Goal: Information Seeking & Learning: Learn about a topic

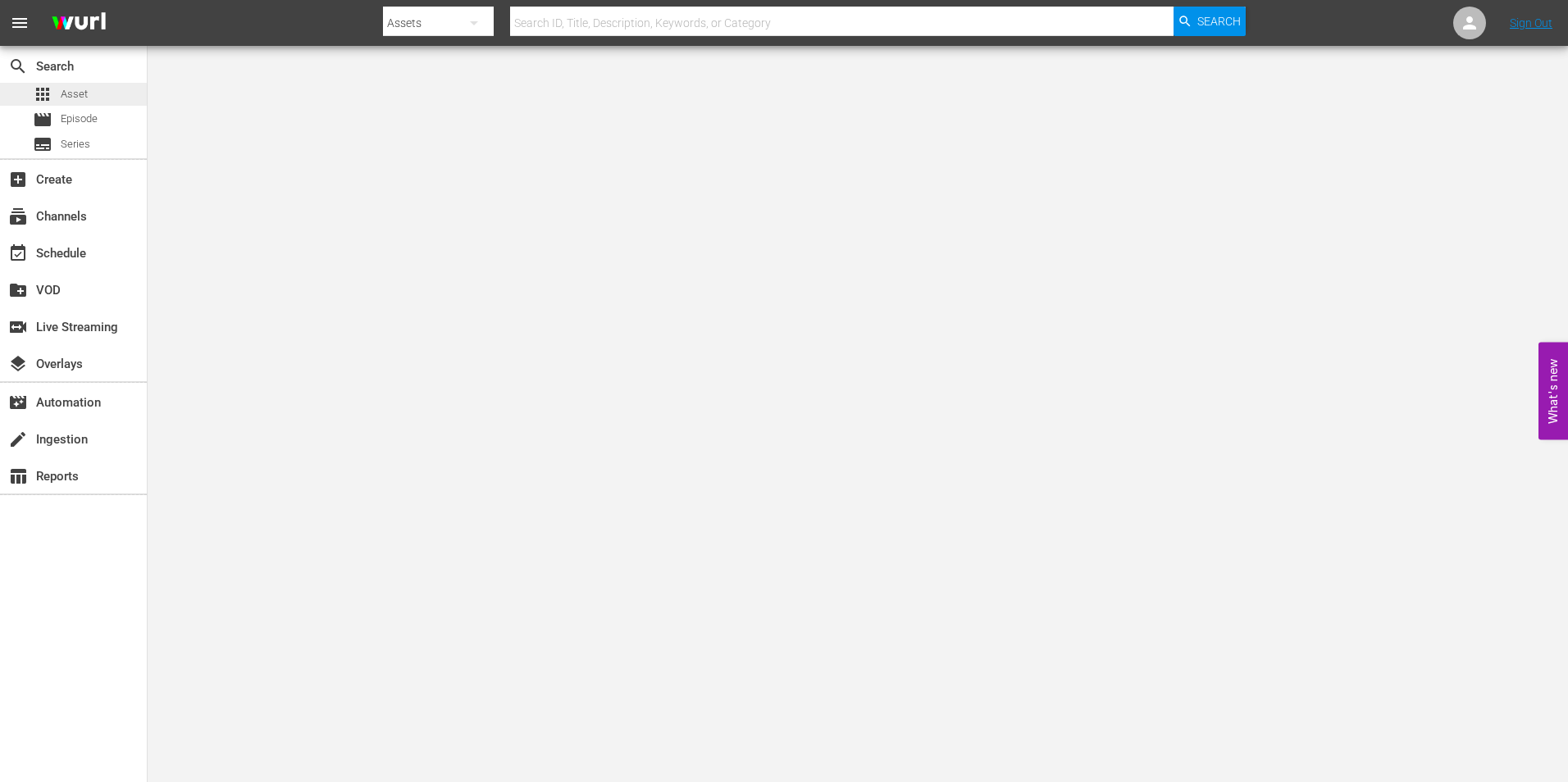
click at [91, 95] on div "apps Asset" at bounding box center [74, 94] width 147 height 23
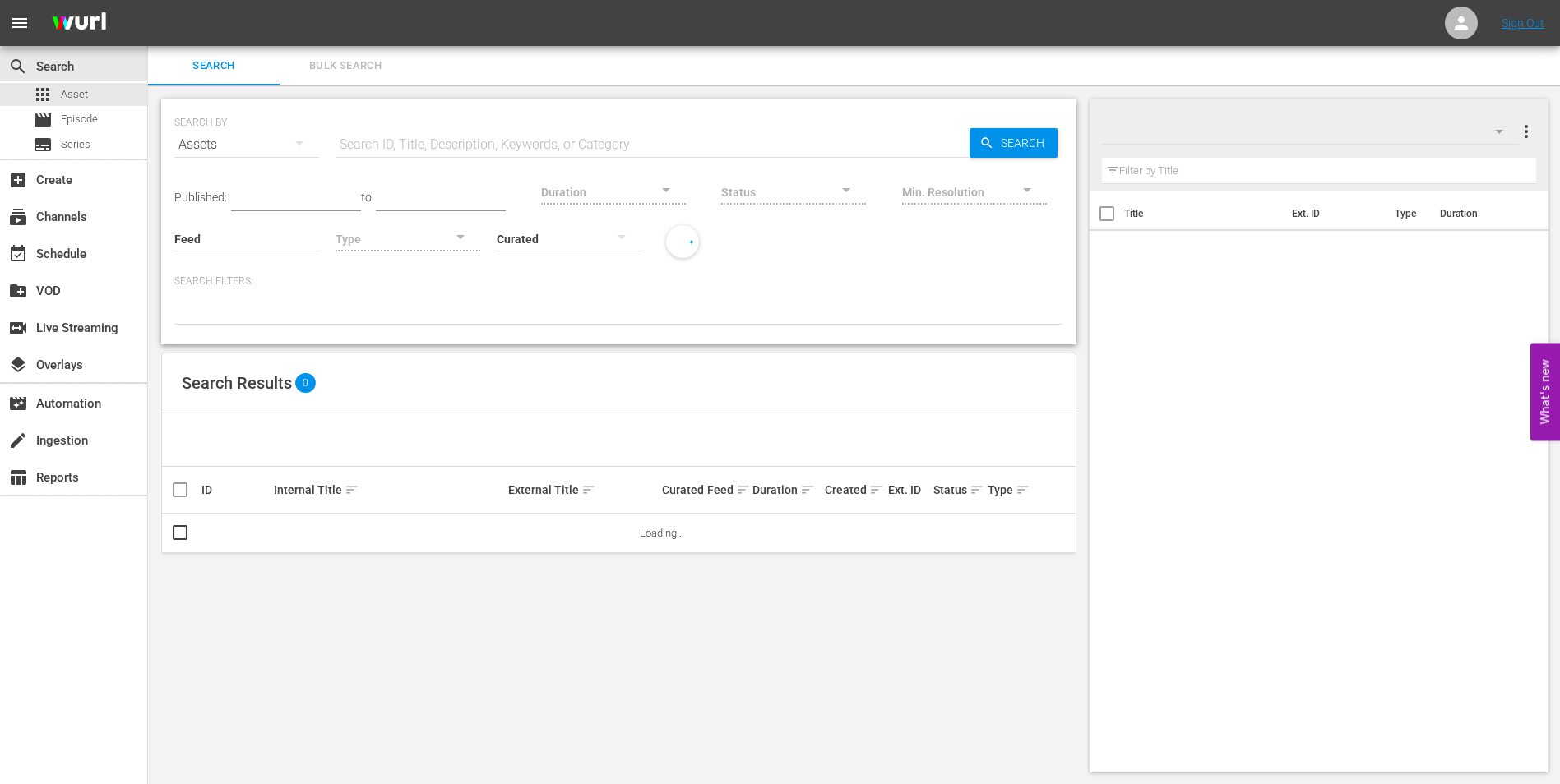
click at [420, 143] on input "text" at bounding box center [652, 145] width 634 height 39
paste input "LAST DAYS HERE"
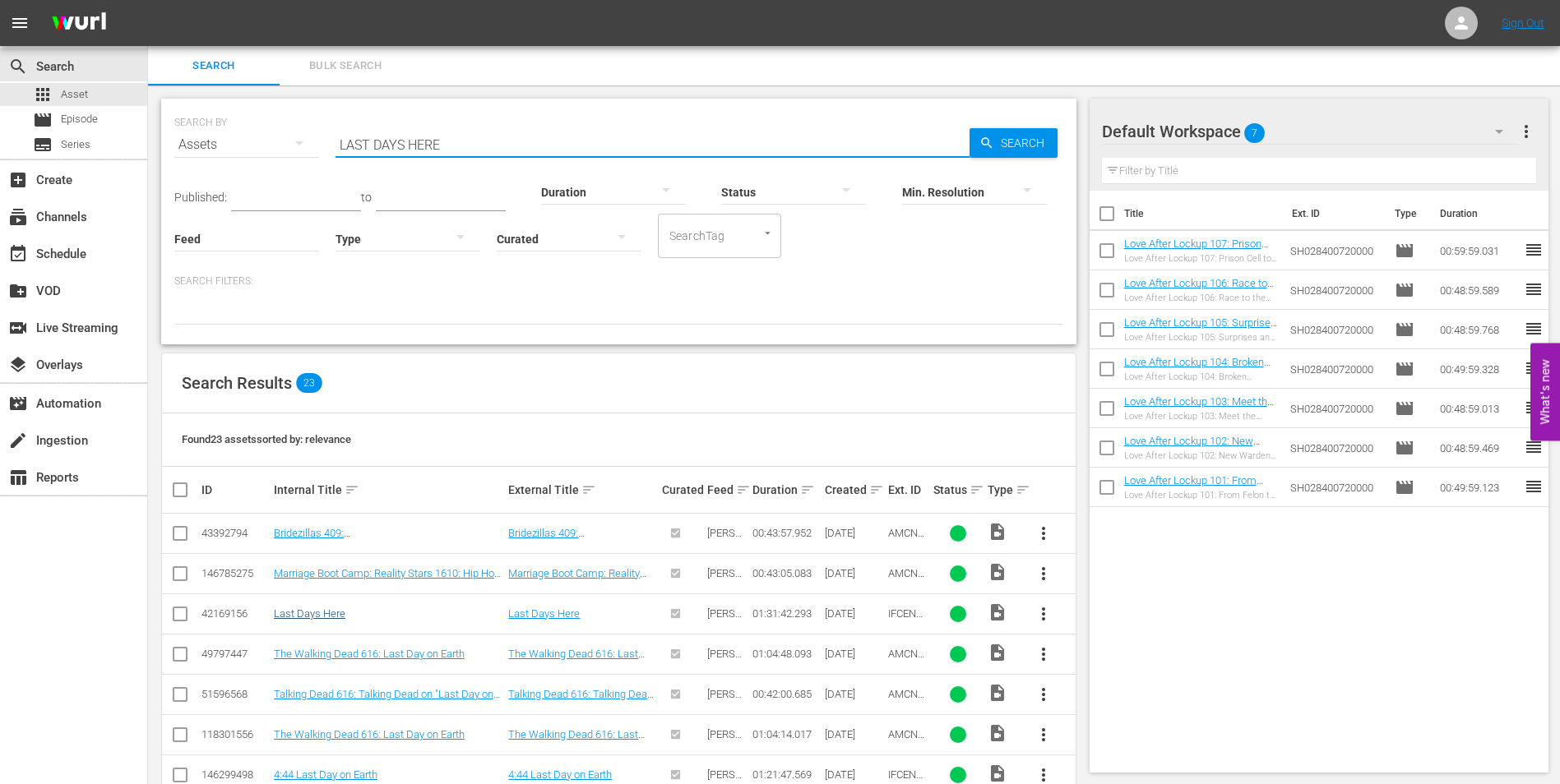
type input "LAST DAYS HERE"
click at [316, 616] on link "Last Days Here" at bounding box center [309, 614] width 71 height 12
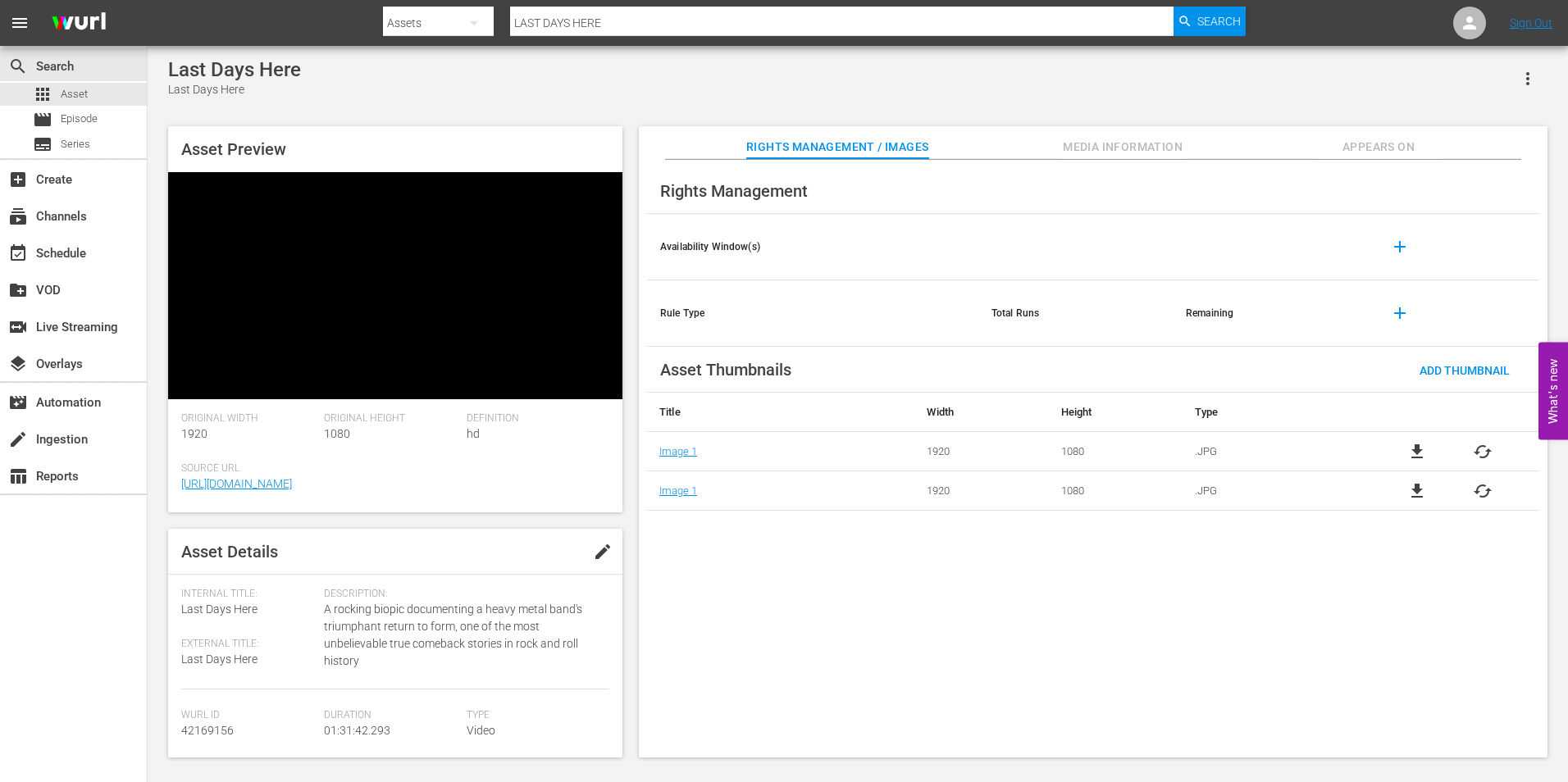
click at [302, 288] on video at bounding box center [395, 285] width 454 height 227
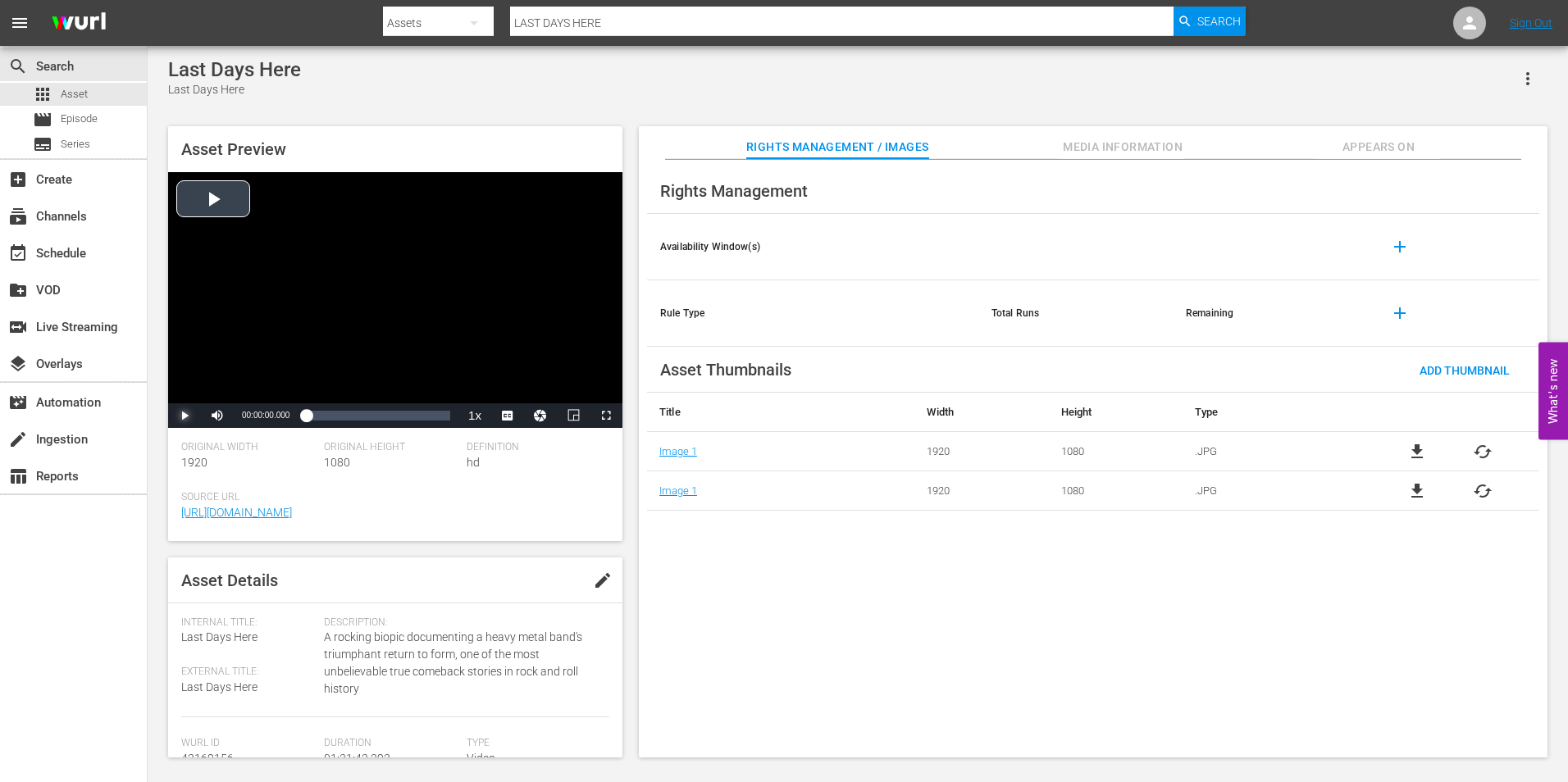
click at [184, 416] on span "Video Player" at bounding box center [184, 416] width 0 height 0
click at [311, 418] on div "00:00:04.389" at bounding box center [308, 416] width 5 height 16
click at [338, 415] on div "00:20:19.258" at bounding box center [338, 416] width 1 height 16
click at [372, 408] on div "Loaded : 22.92% 00:42:12.305 00:20:21.219" at bounding box center [378, 416] width 144 height 16
click at [331, 313] on div "Video Player" at bounding box center [395, 287] width 454 height 231
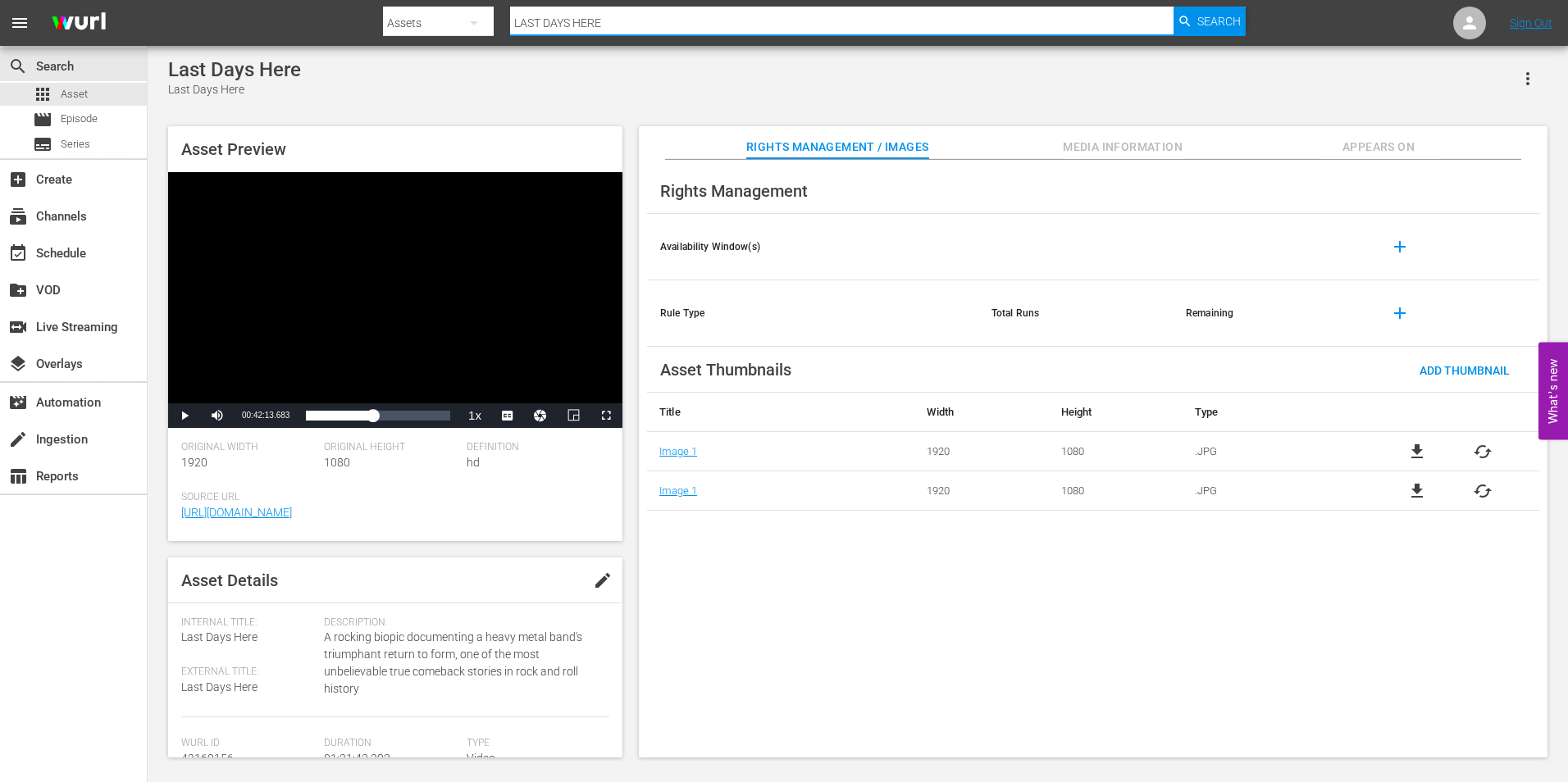
drag, startPoint x: 627, startPoint y: 20, endPoint x: 507, endPoint y: 30, distance: 120.4
click at [507, 30] on div "Search By Assets Search ID, Title, Description, Keywords, or Category LAST DAYS…" at bounding box center [814, 23] width 862 height 39
paste input "PICK OF THE LITTER"
type input "PICK OF THE LITTER"
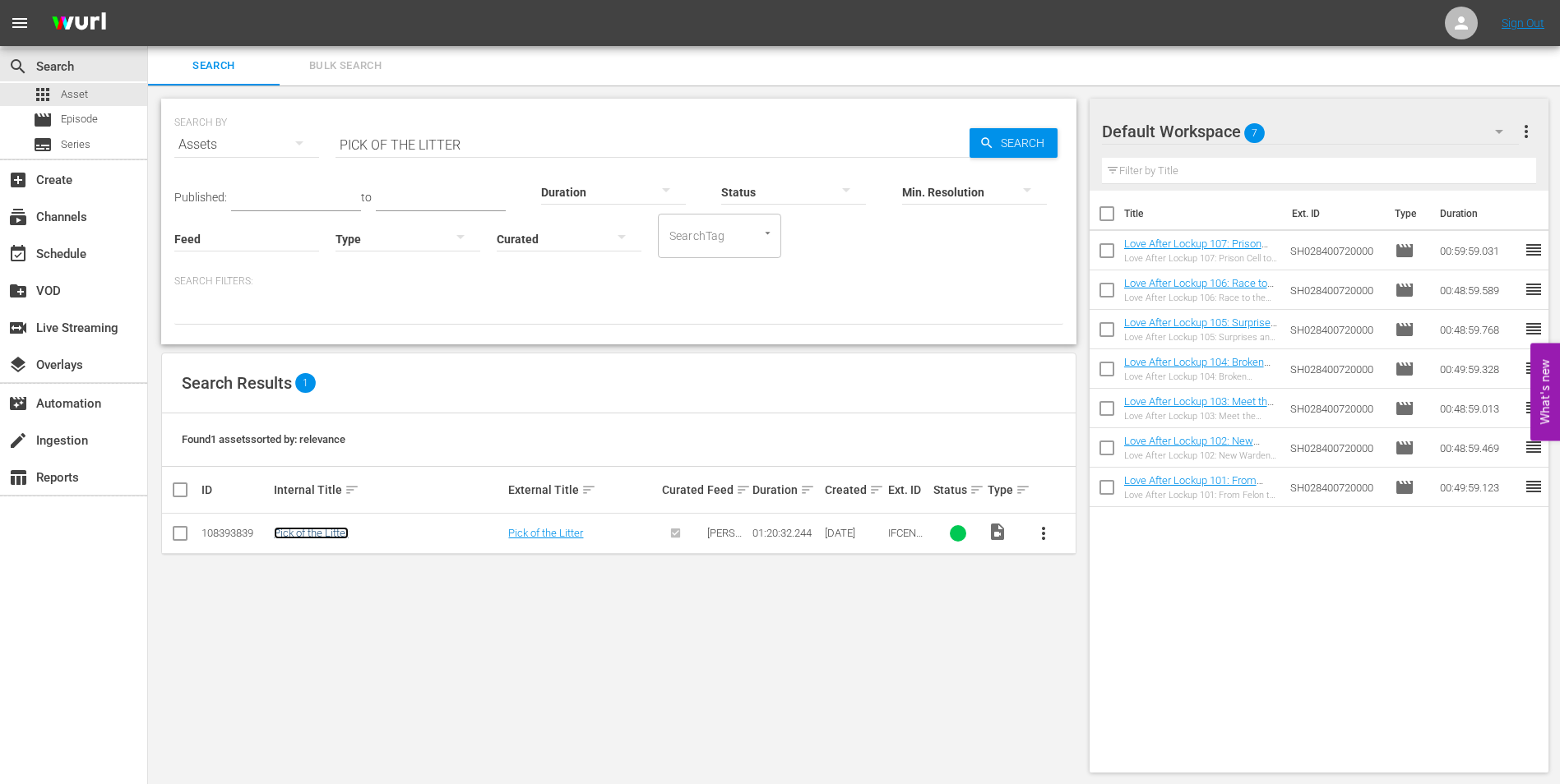
click at [321, 536] on link "Pick of the Litter" at bounding box center [311, 533] width 75 height 12
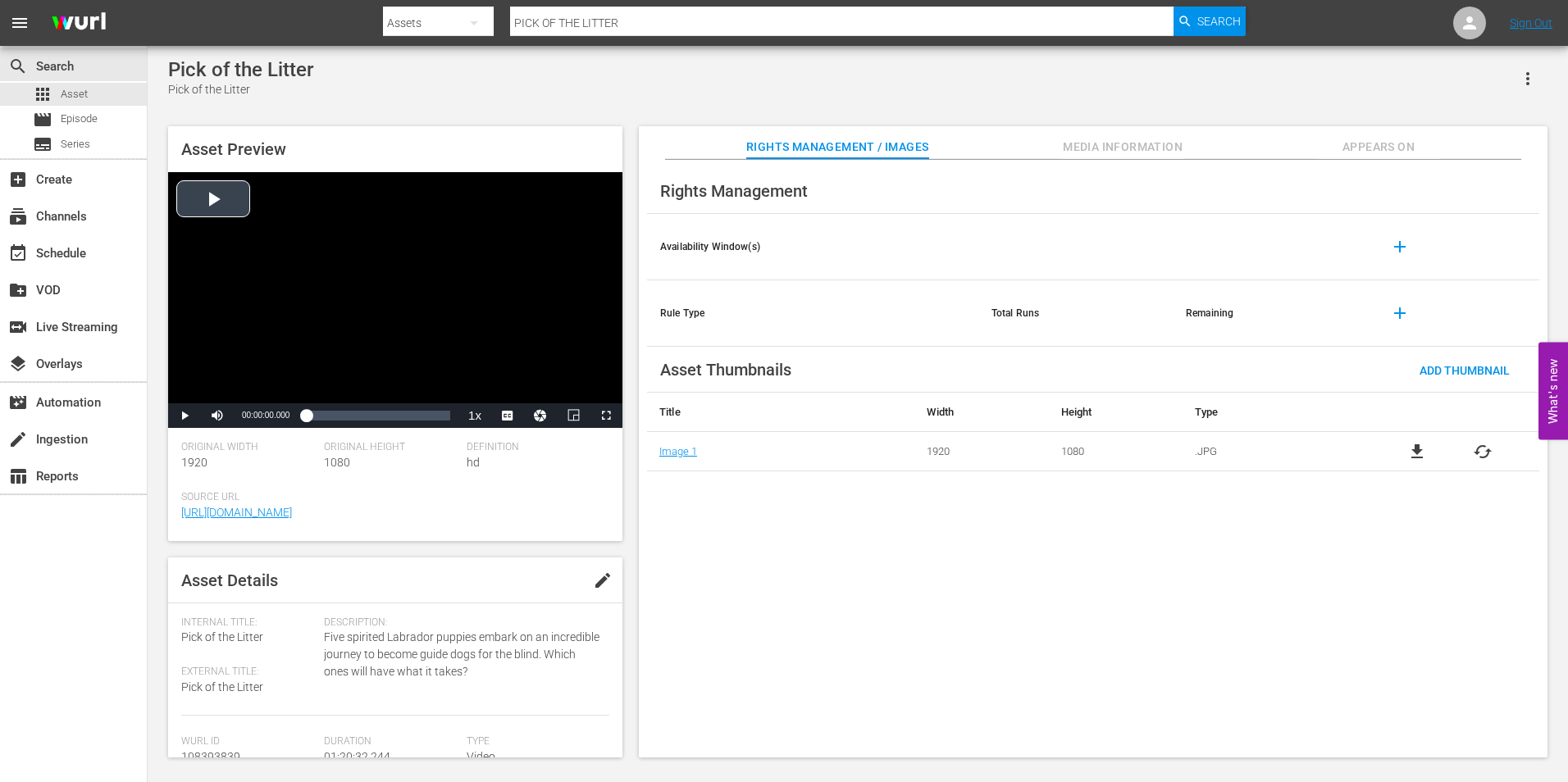
click at [236, 207] on div "Video Player" at bounding box center [395, 287] width 454 height 231
click at [308, 415] on div "00:00:04.257" at bounding box center [307, 416] width 3 height 16
click at [332, 417] on div "Loaded : 3.11% 00:14:11.133 00:01:29.369" at bounding box center [378, 416] width 144 height 16
click at [359, 423] on div "Loaded : 19.14% 00:30:12.091 00:14:41.124" at bounding box center [378, 416] width 144 height 16
click at [387, 418] on div "00:44:50.681" at bounding box center [386, 416] width 1 height 16
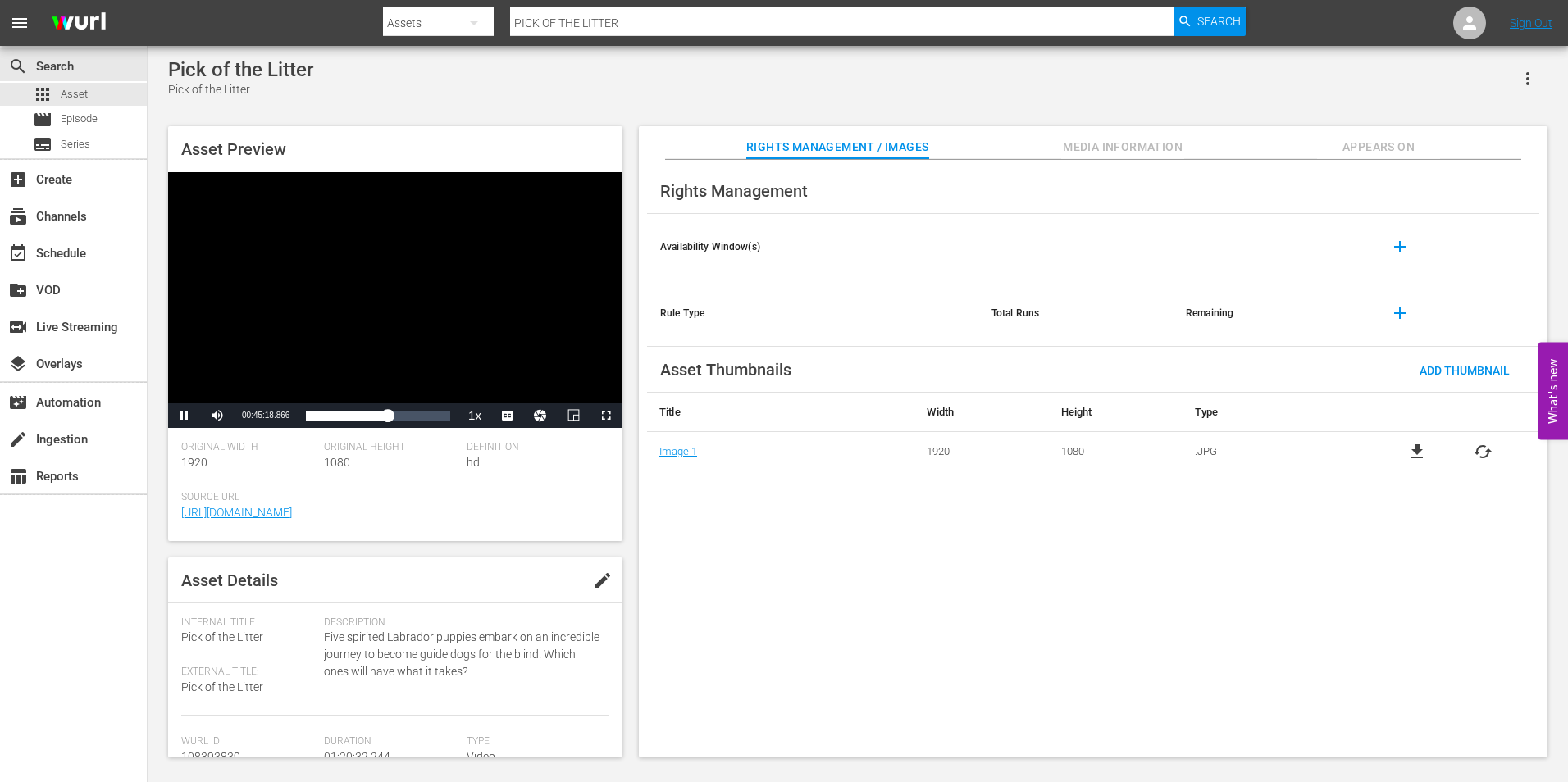
click at [464, 272] on div "Video Player" at bounding box center [395, 287] width 454 height 231
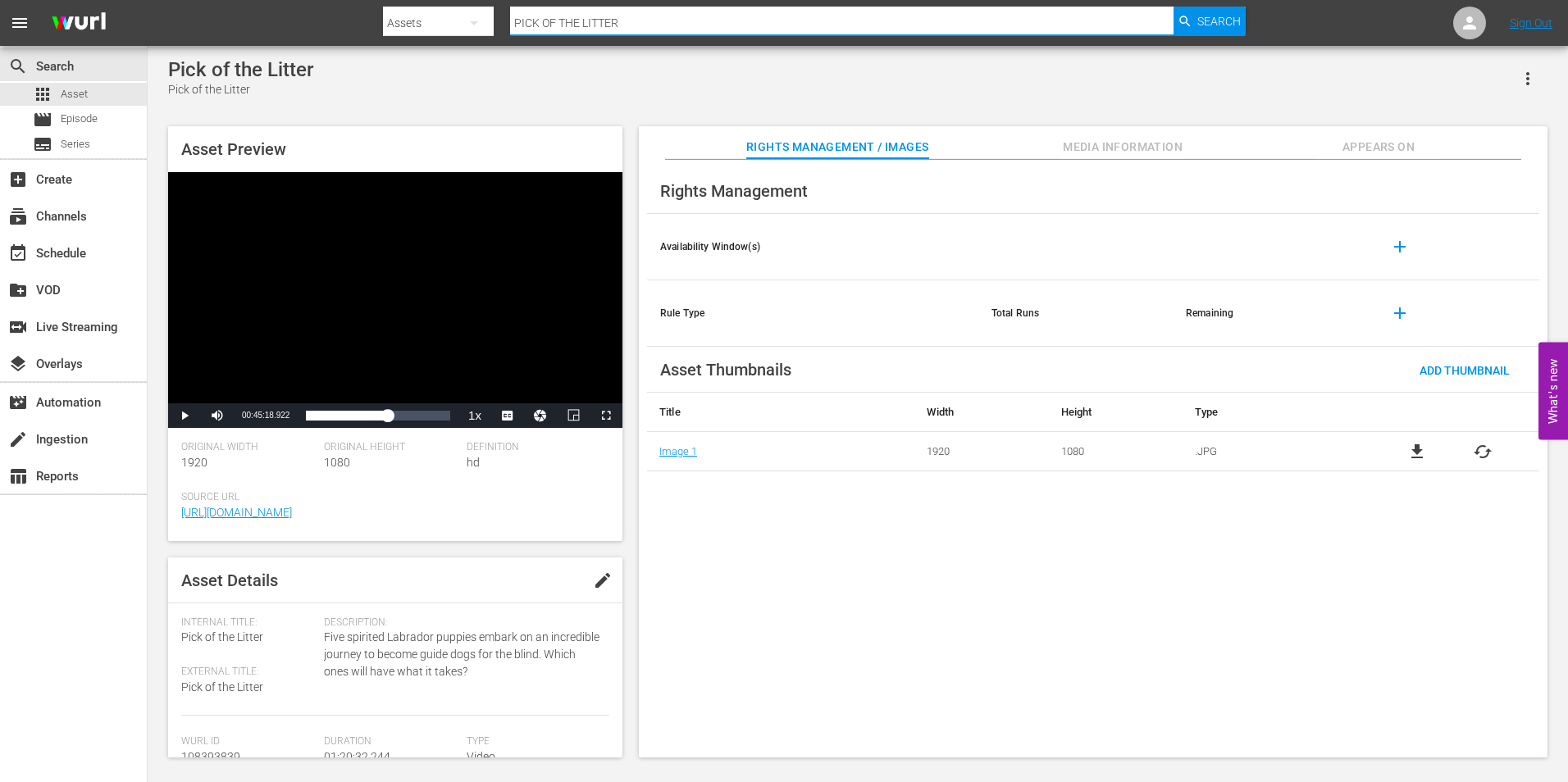
drag, startPoint x: 644, startPoint y: 17, endPoint x: 508, endPoint y: 16, distance: 136.0
click at [508, 16] on div "Search By Assets Search ID, Title, Description, Keywords, or Category PICK OF T…" at bounding box center [814, 23] width 862 height 39
paste input "BROTHER'S KEEPER"
type input "BROTHER'S KEEPER"
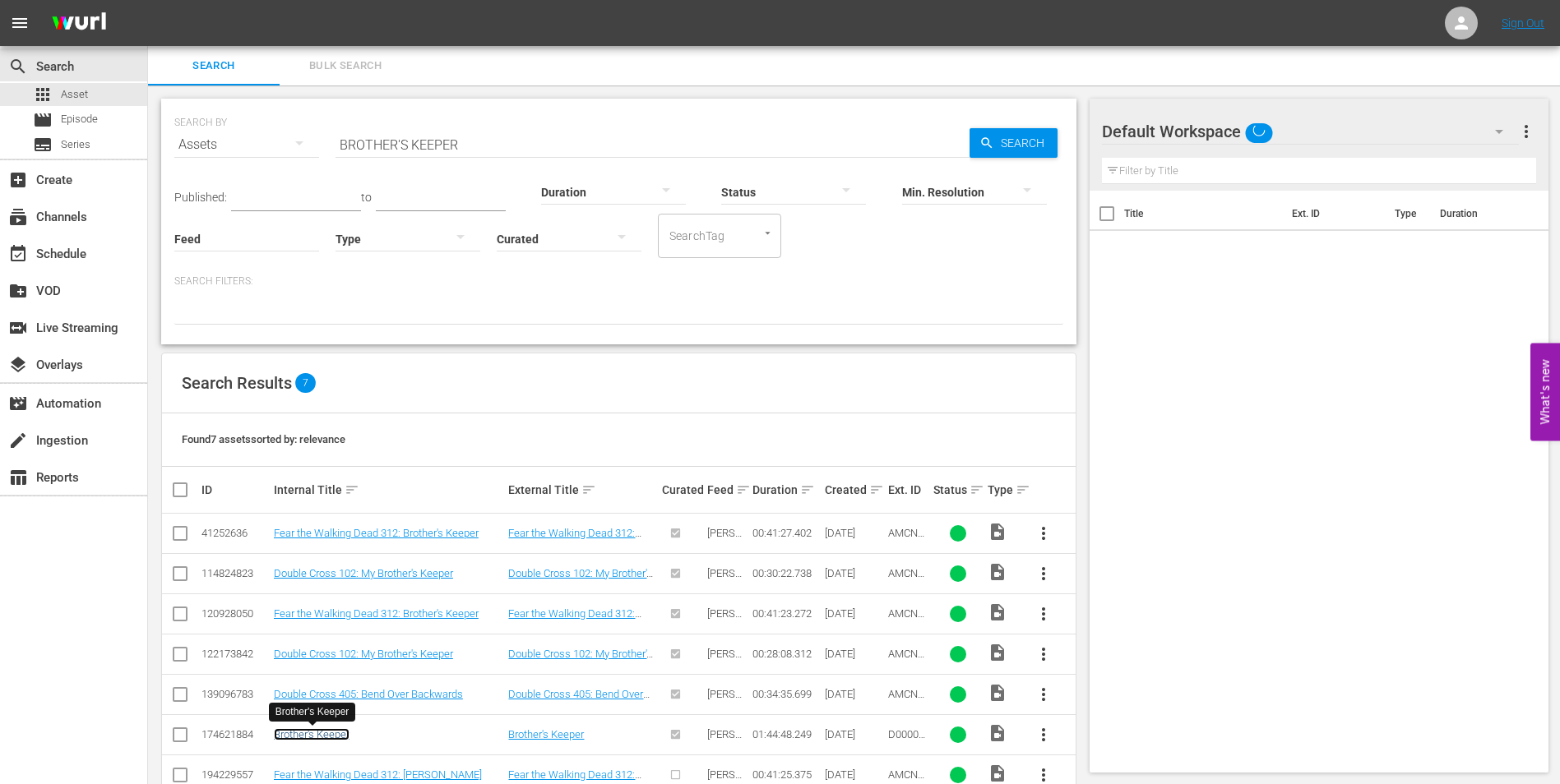
click at [320, 740] on link "Brother's Keeper" at bounding box center [311, 735] width 76 height 12
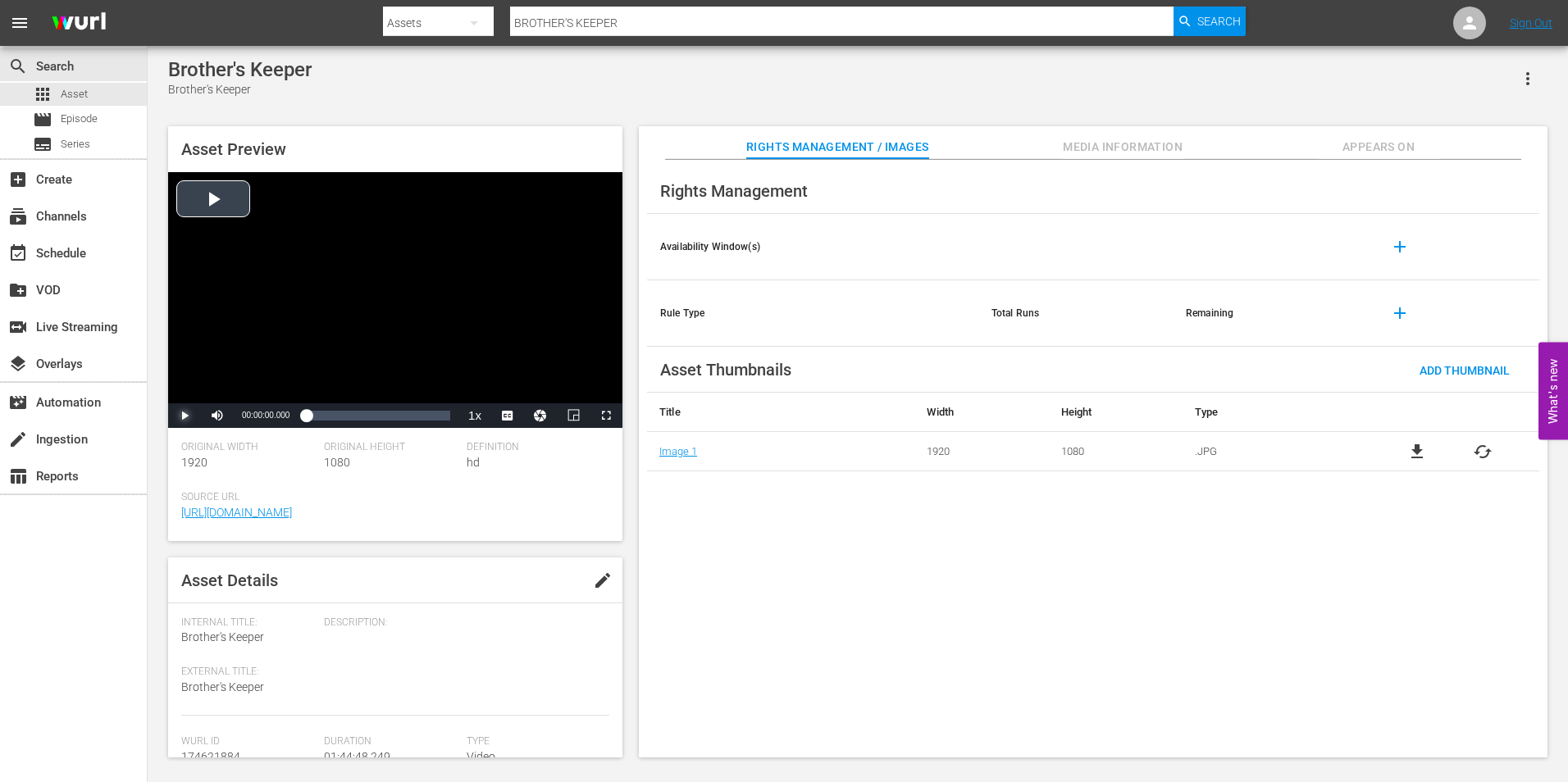
click at [184, 416] on span "Video Player" at bounding box center [184, 416] width 0 height 0
click at [308, 413] on div "00:00:03.761" at bounding box center [307, 416] width 3 height 16
click at [345, 417] on div "Loaded : 2.38% 00:28:34.976 00:01:49.394" at bounding box center [378, 416] width 144 height 16
click at [508, 356] on div "Video Player" at bounding box center [395, 287] width 454 height 231
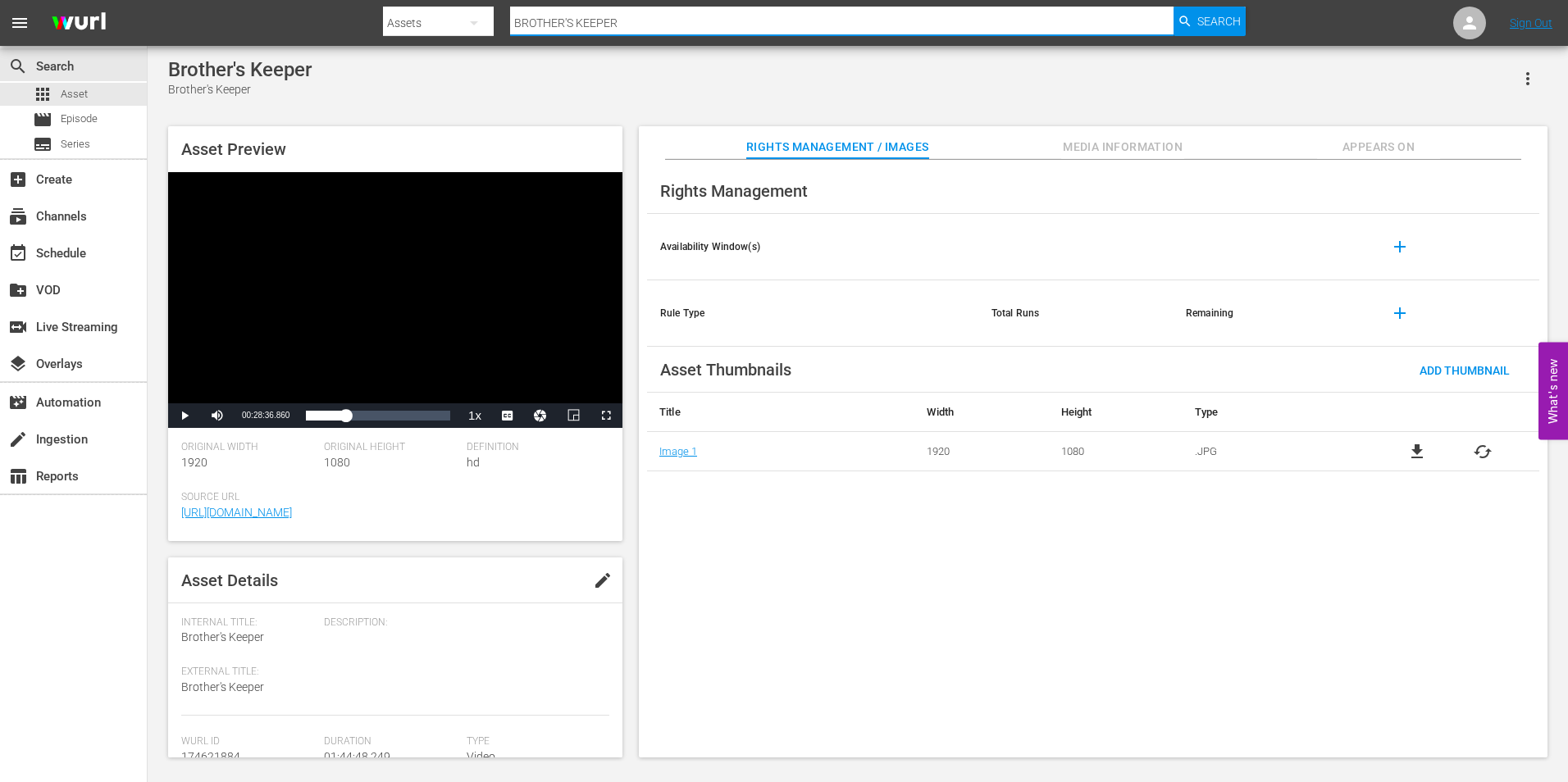
drag, startPoint x: 643, startPoint y: 27, endPoint x: 527, endPoint y: 25, distance: 116.0
click at [532, 25] on input "BROTHER'S KEEPER" at bounding box center [840, 23] width 662 height 39
type input "B"
paste input "[PERSON_NAME]"
type input "[PERSON_NAME]"
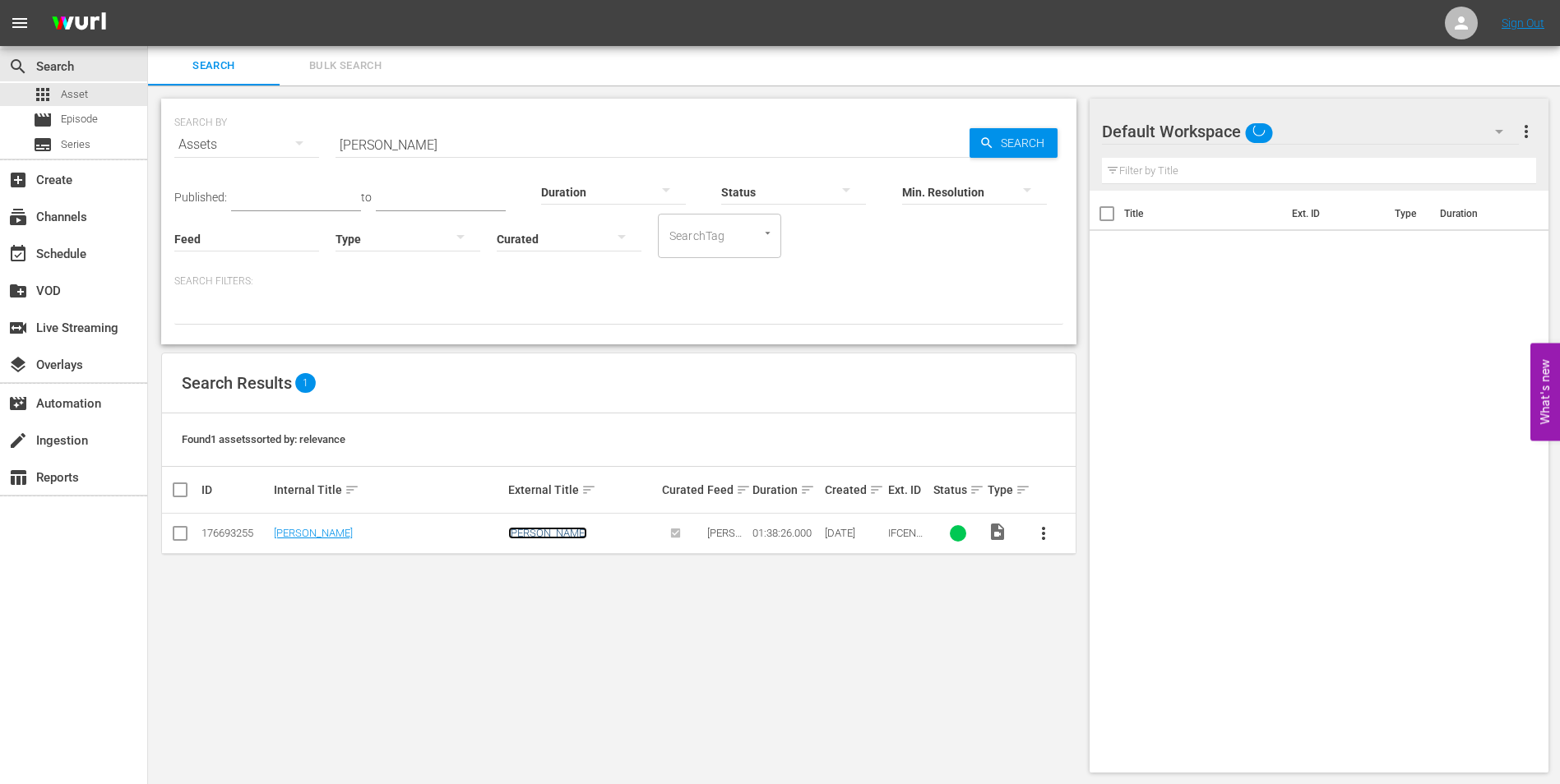
click at [535, 530] on link "[PERSON_NAME]" at bounding box center [548, 533] width 79 height 12
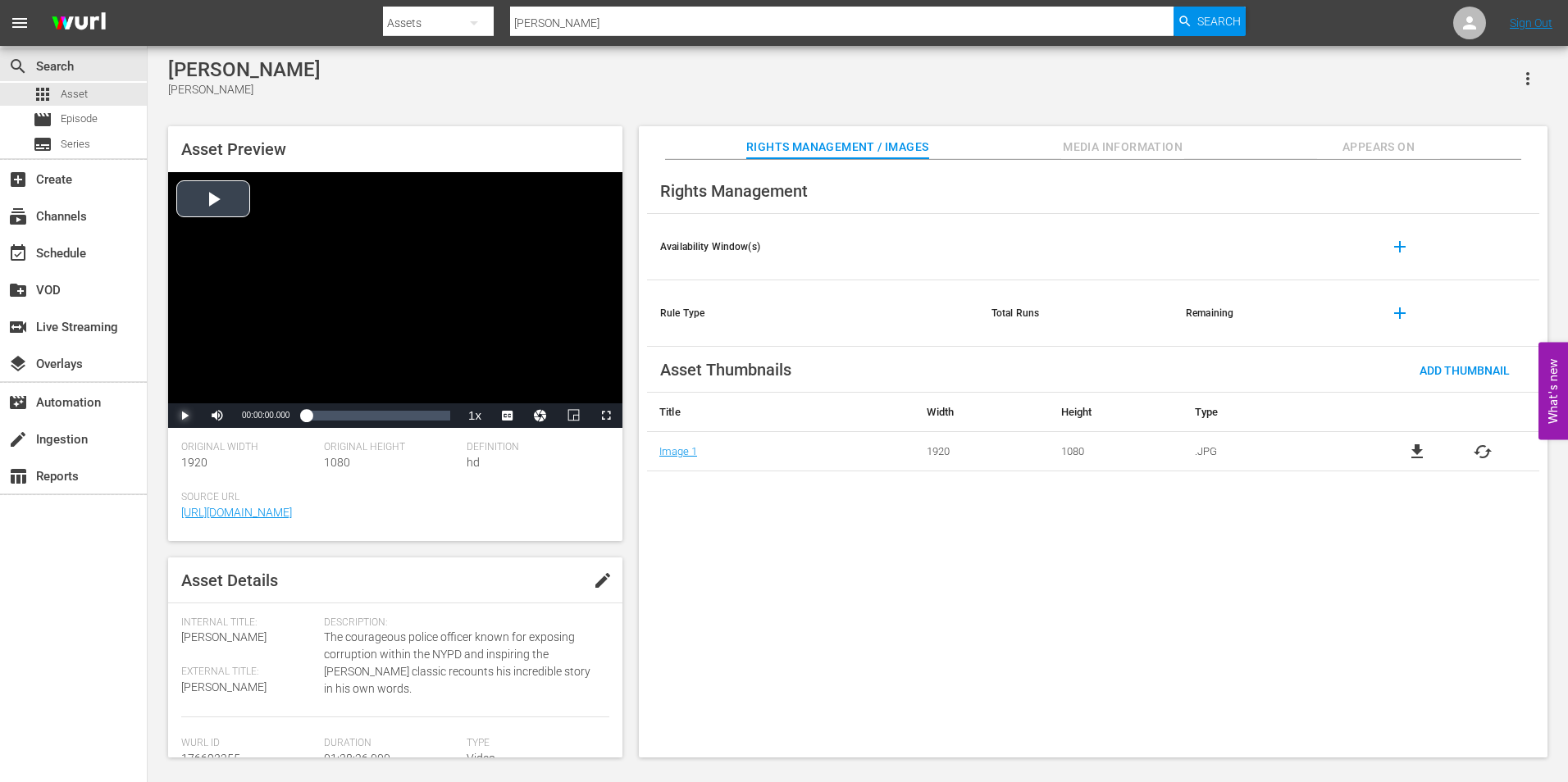
click at [184, 416] on span "Video Player" at bounding box center [184, 416] width 0 height 0
click at [306, 417] on div "00:00:02.899" at bounding box center [306, 416] width 0 height 16
click at [346, 421] on div "00:27:24.284" at bounding box center [346, 416] width 1 height 16
click at [365, 410] on div "Loaded : 28.98% 00:39:08.977 00:27:28.110" at bounding box center [378, 416] width 144 height 16
click at [389, 406] on div "Loaded : 42.10% 00:57:02.795 00:40:20.812" at bounding box center [378, 416] width 160 height 25
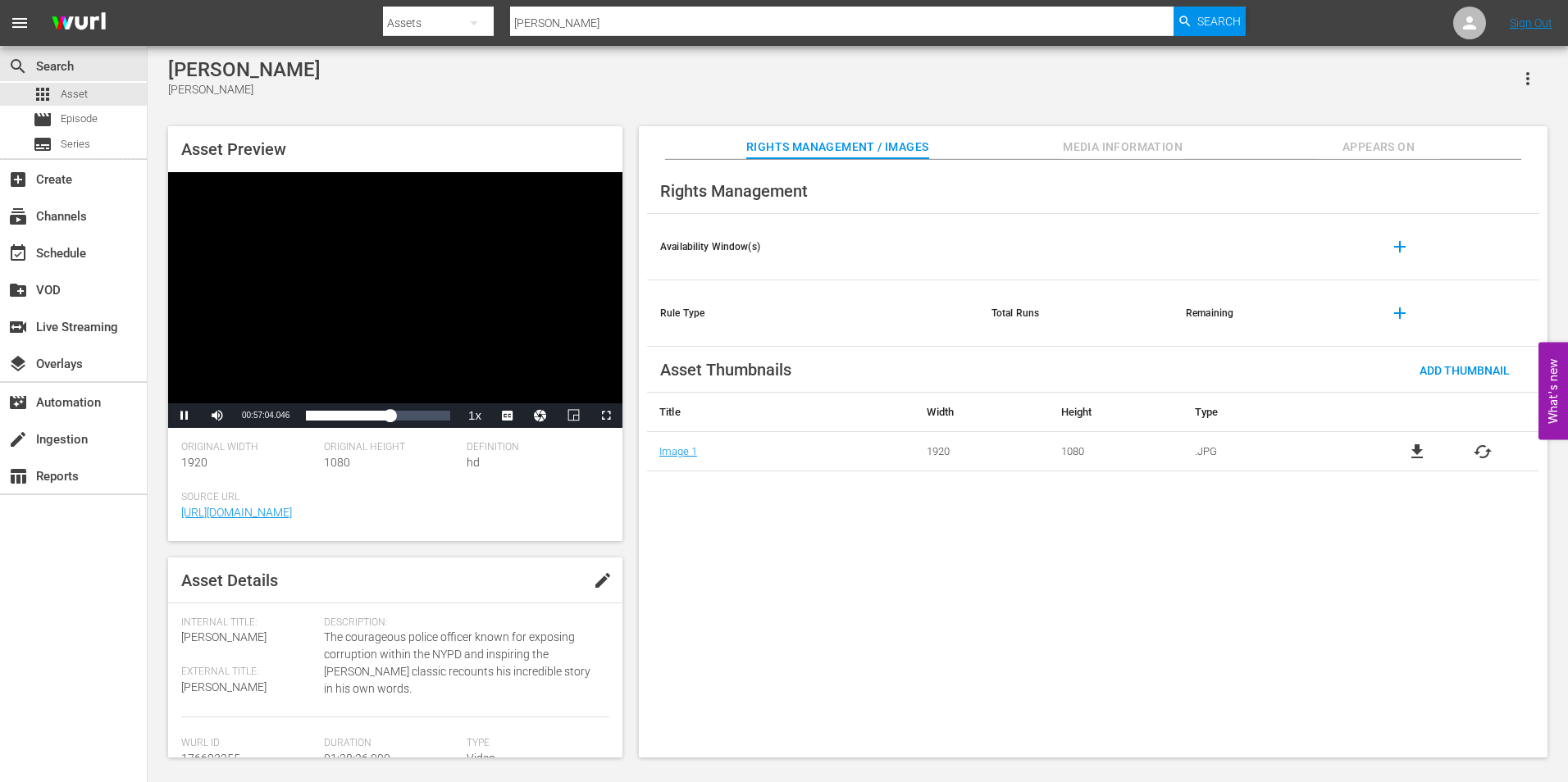
click at [384, 285] on div "Video Player" at bounding box center [395, 287] width 454 height 231
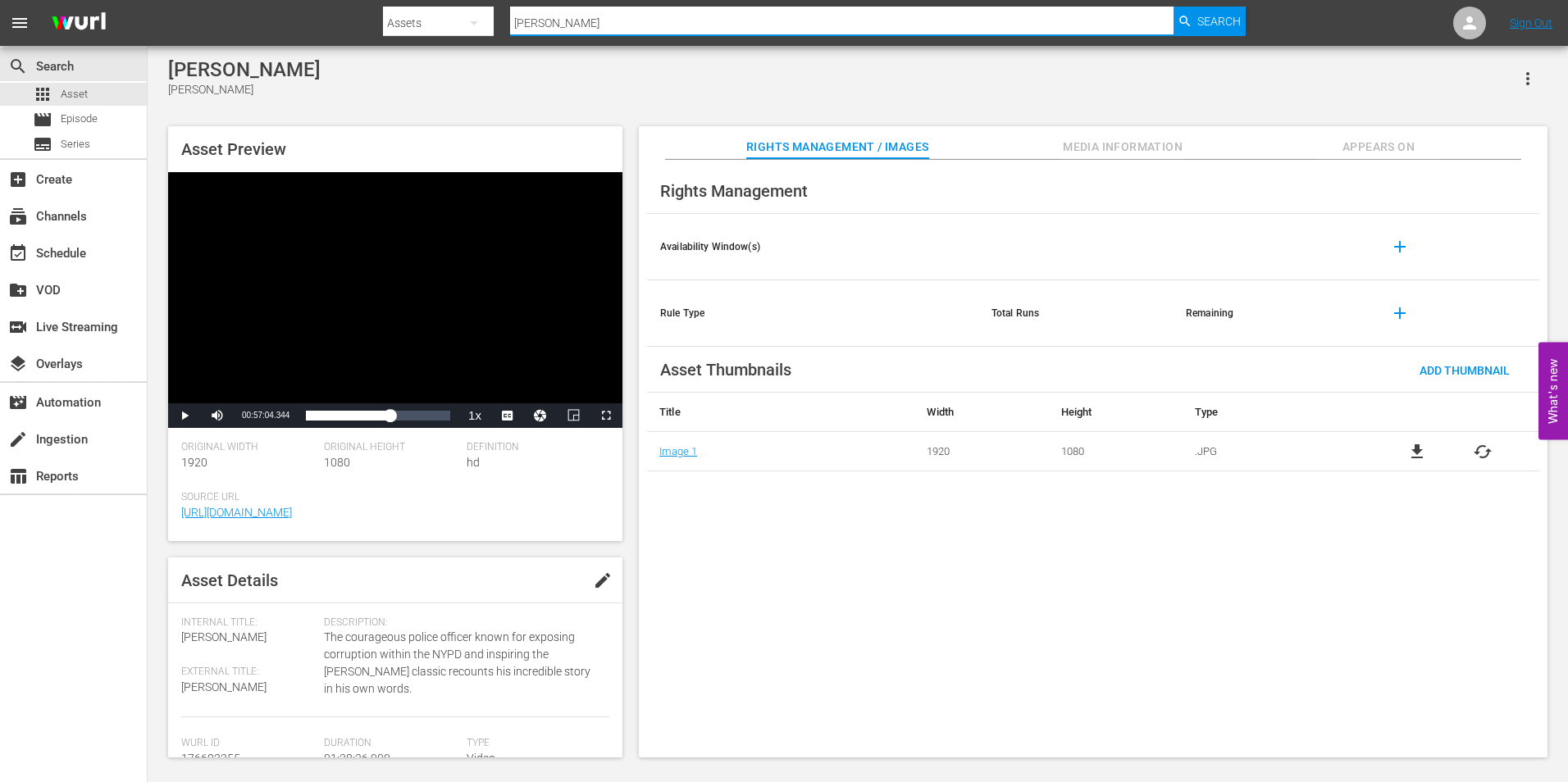
drag, startPoint x: 599, startPoint y: 18, endPoint x: 515, endPoint y: 24, distance: 84.2
click at [515, 24] on input "[PERSON_NAME]" at bounding box center [840, 23] width 662 height 39
paste input "[PERSON_NAME]"
type input "[PERSON_NAME]"
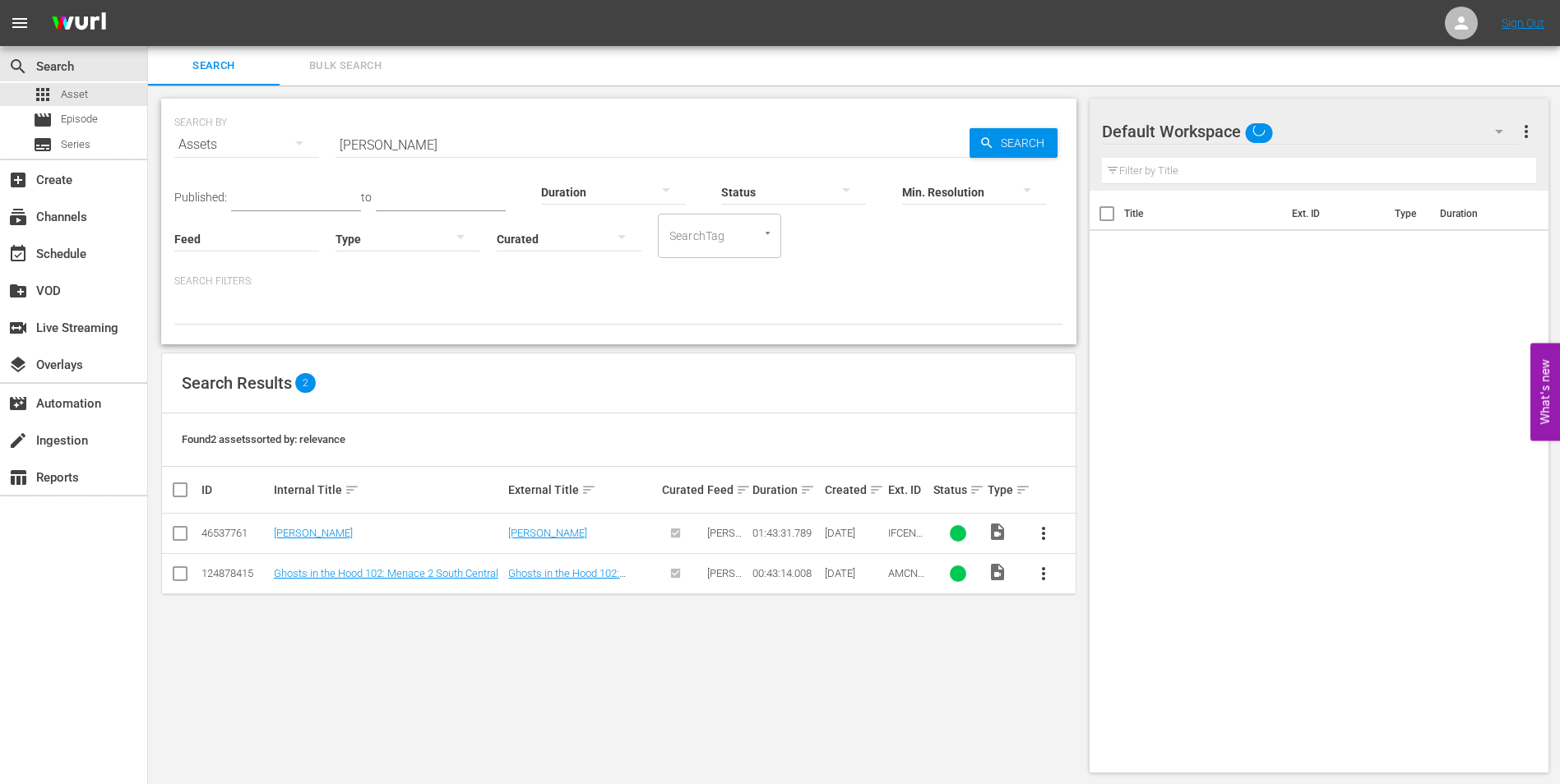
click at [281, 526] on td "[PERSON_NAME]" at bounding box center [388, 533] width 236 height 40
click at [279, 532] on link "[PERSON_NAME]" at bounding box center [313, 533] width 79 height 12
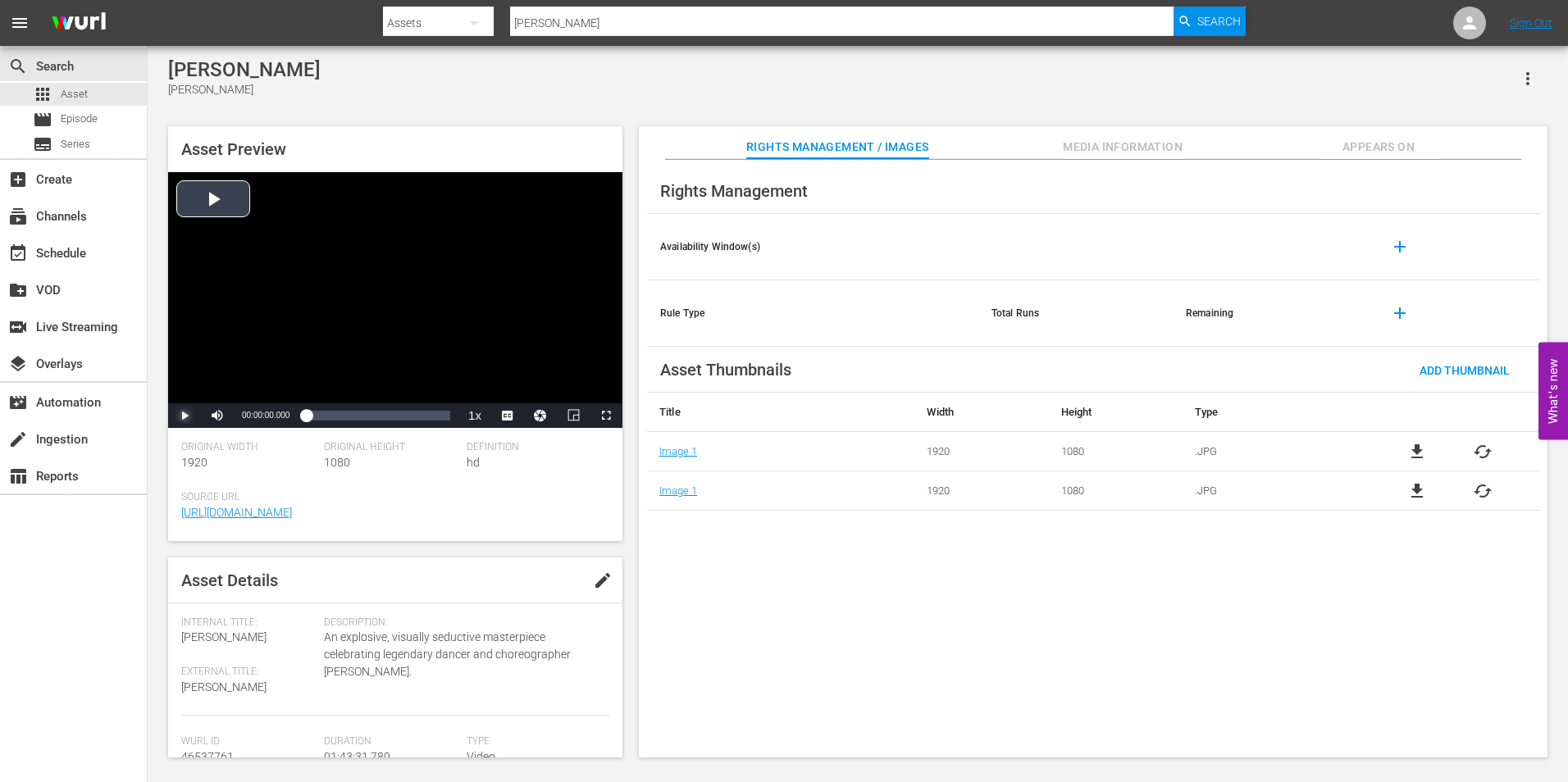
click at [184, 416] on span "Video Player" at bounding box center [184, 416] width 0 height 0
click at [306, 418] on div "00:00:01.885" at bounding box center [306, 416] width 0 height 16
click at [330, 418] on div "Loaded : 3.67% 00:17:03.533 00:02:58.416" at bounding box center [378, 416] width 144 height 16
click at [364, 422] on div "Loaded : 17.01% 00:41:45.892 00:17:05.084" at bounding box center [378, 416] width 144 height 16
click at [388, 416] on div "00:58:49.425" at bounding box center [388, 416] width 1 height 16
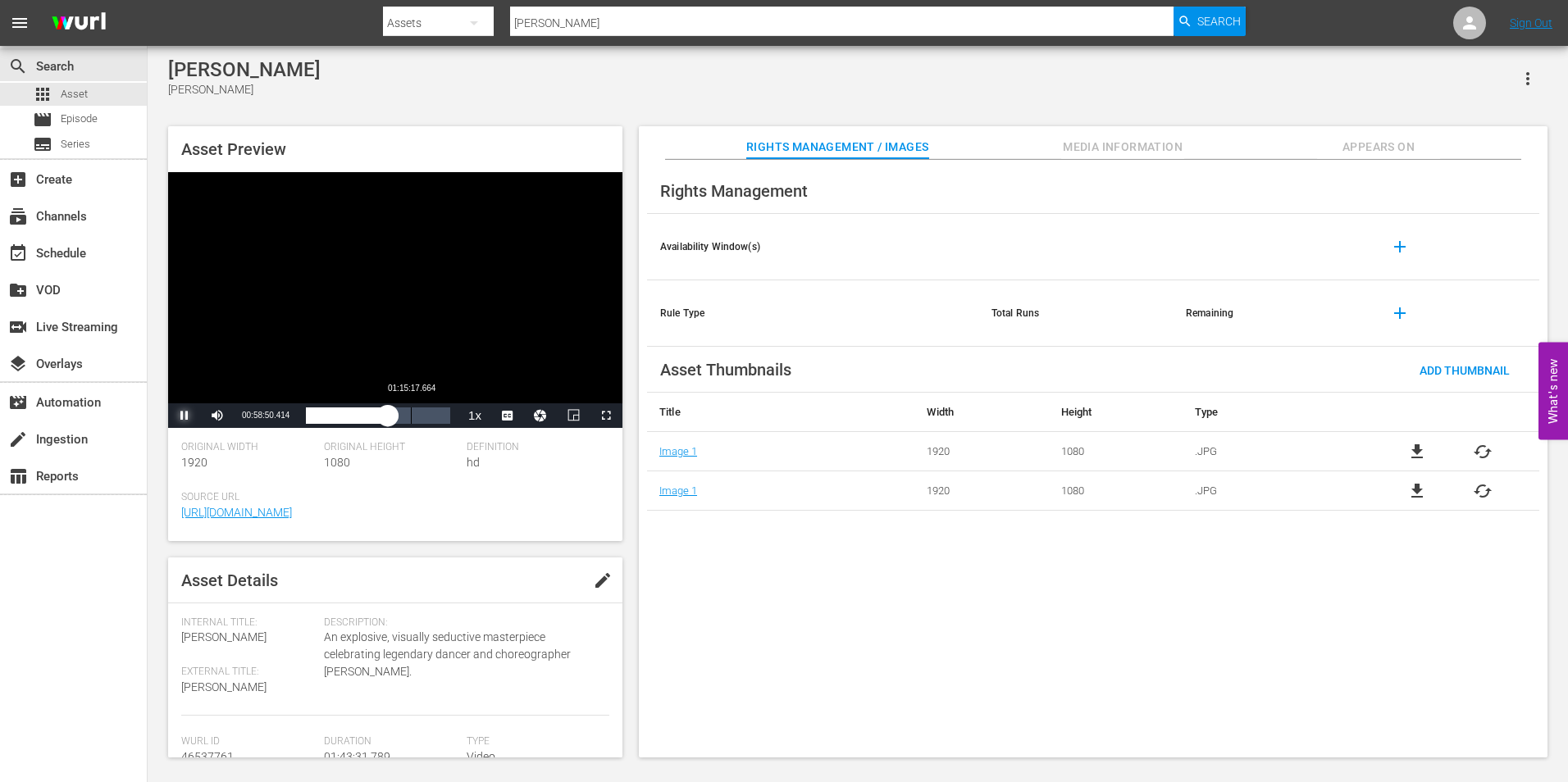
click at [410, 417] on div "Loaded : 57.14% 01:15:17.664 00:58:50.491" at bounding box center [378, 416] width 144 height 16
click at [410, 418] on div "01:15:21.368" at bounding box center [358, 416] width 105 height 16
click at [472, 293] on div "Video Player" at bounding box center [395, 287] width 454 height 231
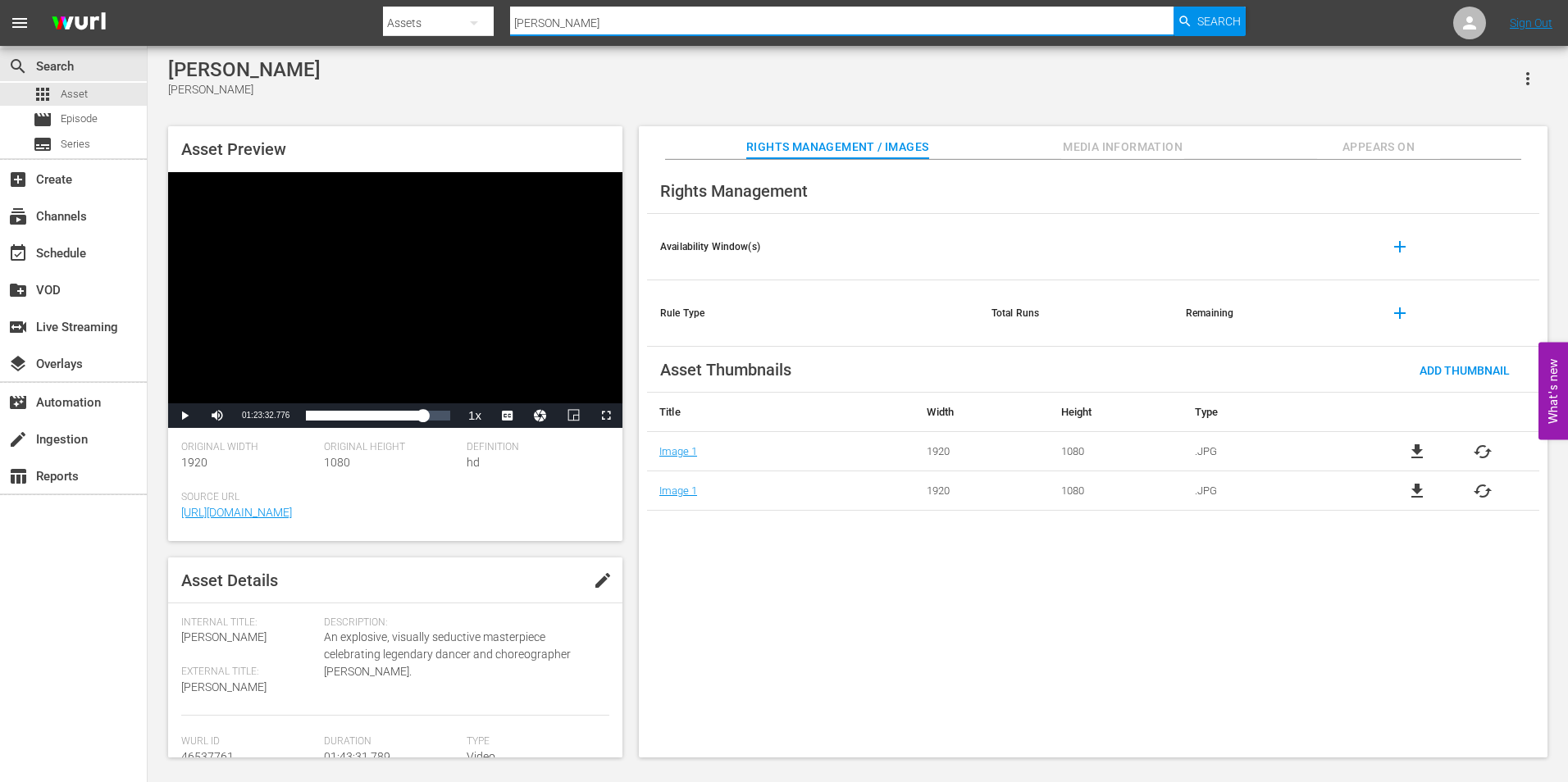
drag, startPoint x: 552, startPoint y: 7, endPoint x: 492, endPoint y: 12, distance: 60.2
click at [492, 12] on div "Search By Assets Search ID, Title, Description, Keywords, or Category [PERSON_N…" at bounding box center [814, 23] width 862 height 39
paste input "LIKE FATHER, LIKE SON"
type input "LIKE FATHER, LIKE SON"
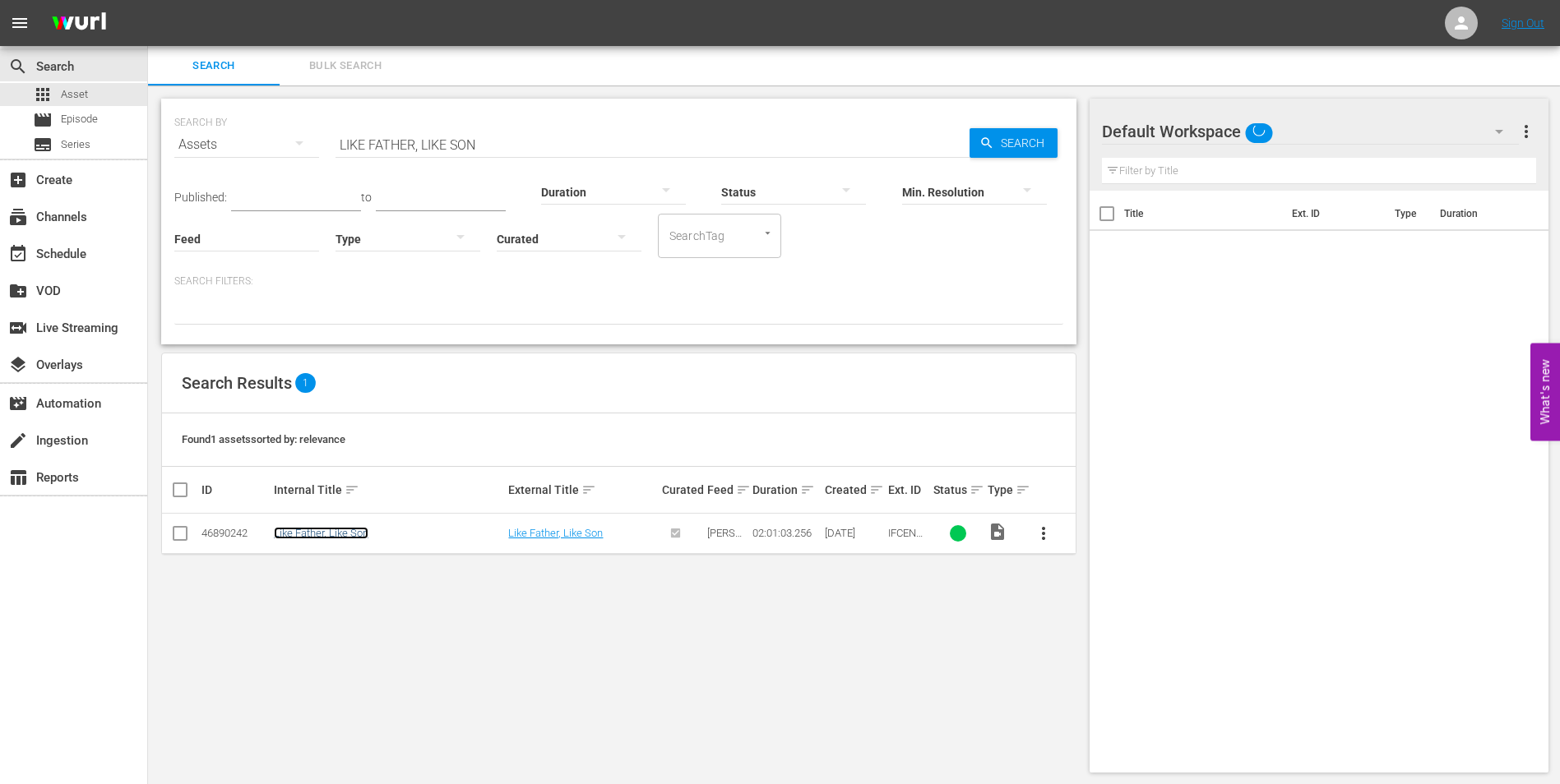
click at [332, 528] on link "Like Father, Like Son" at bounding box center [321, 533] width 94 height 12
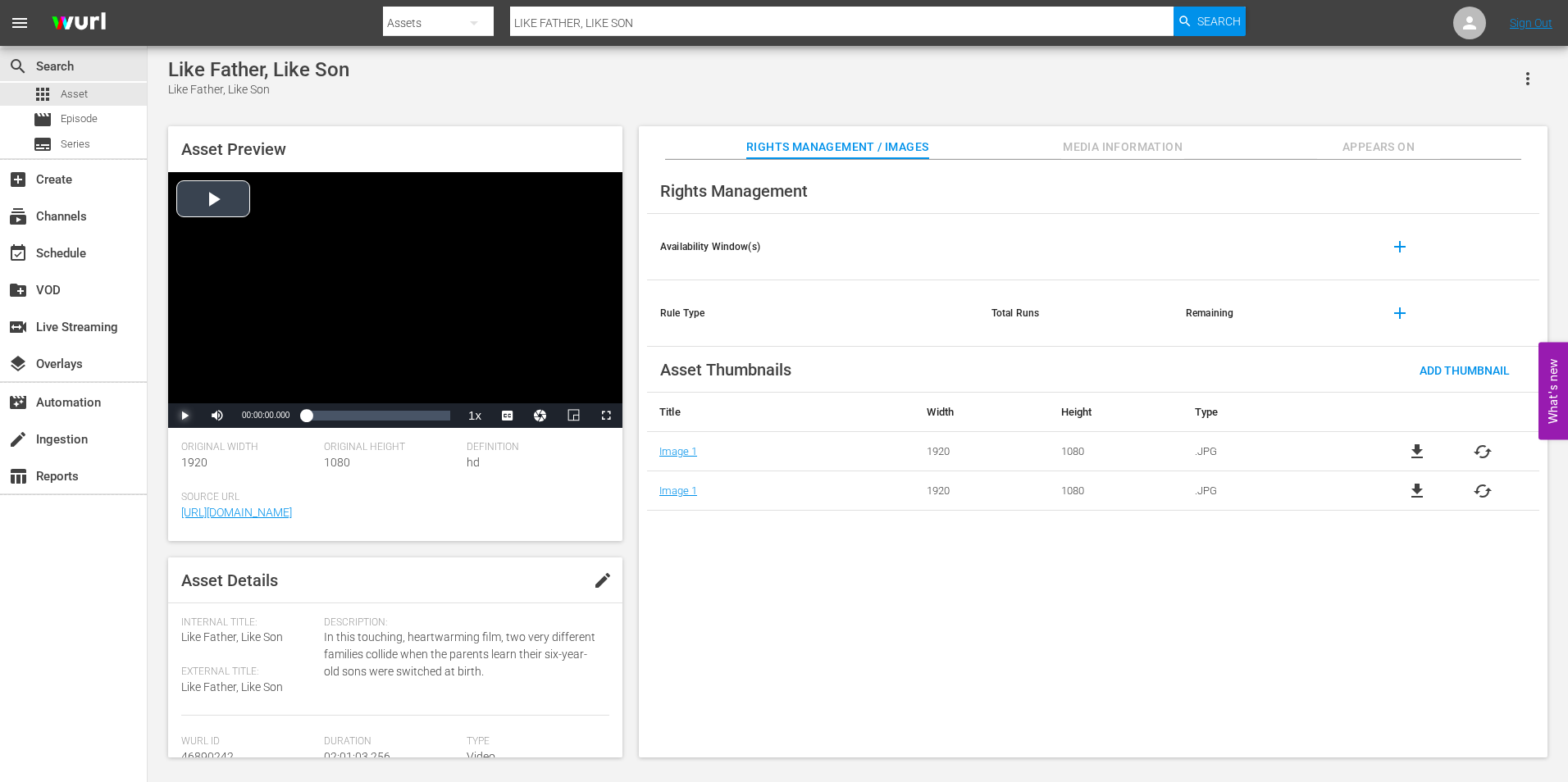
click at [184, 416] on span "Video Player" at bounding box center [184, 416] width 0 height 0
click at [306, 416] on div "00:00:01.617" at bounding box center [306, 416] width 0 height 16
click at [312, 415] on div "00:03:27.508" at bounding box center [308, 416] width 6 height 16
click at [330, 417] on div "Loaded : 4.96% 00:21:19.323 00:05:31.467" at bounding box center [378, 416] width 144 height 16
click at [366, 421] on div "Loaded : 16.95% 00:50:12.600 00:19:58.269" at bounding box center [378, 416] width 144 height 16
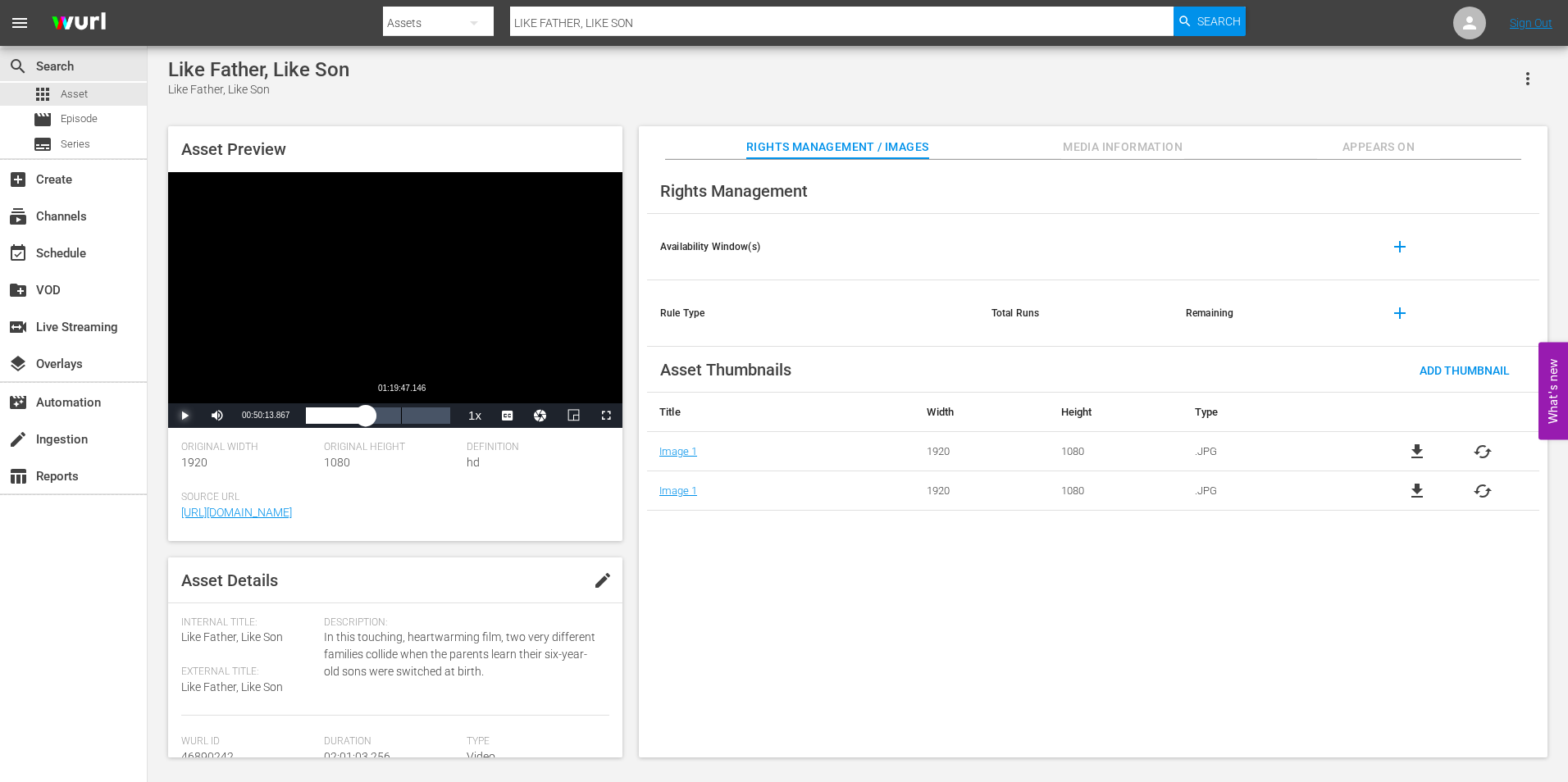
click at [401, 411] on div "01:19:47.146" at bounding box center [401, 416] width 1 height 16
click at [420, 416] on div "Loaded : 66.40% 01:35:36.321 01:19:48.772" at bounding box center [378, 416] width 144 height 16
click at [433, 413] on div "01:46:36.617" at bounding box center [433, 416] width 1 height 16
click at [339, 304] on div "Video Player" at bounding box center [395, 287] width 454 height 231
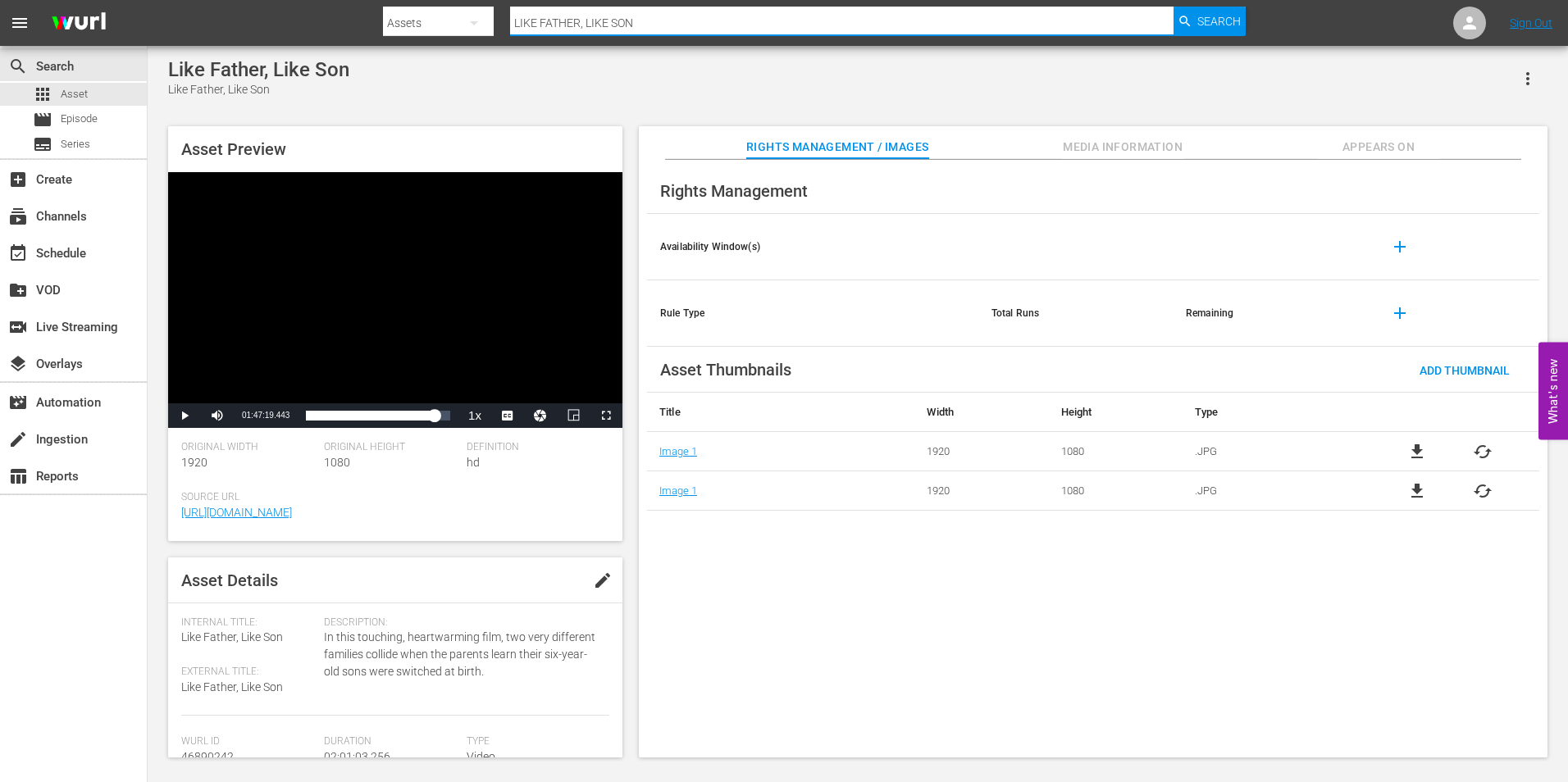
drag, startPoint x: 648, startPoint y: 28, endPoint x: 503, endPoint y: 28, distance: 145.0
click at [503, 28] on div "Search By Assets Search ID, Title, Description, Keywords, or Category LIKE FATH…" at bounding box center [814, 23] width 862 height 39
paste input "KID WITH A BIKE, THE"
type input "KID WITH A BIKE, THE"
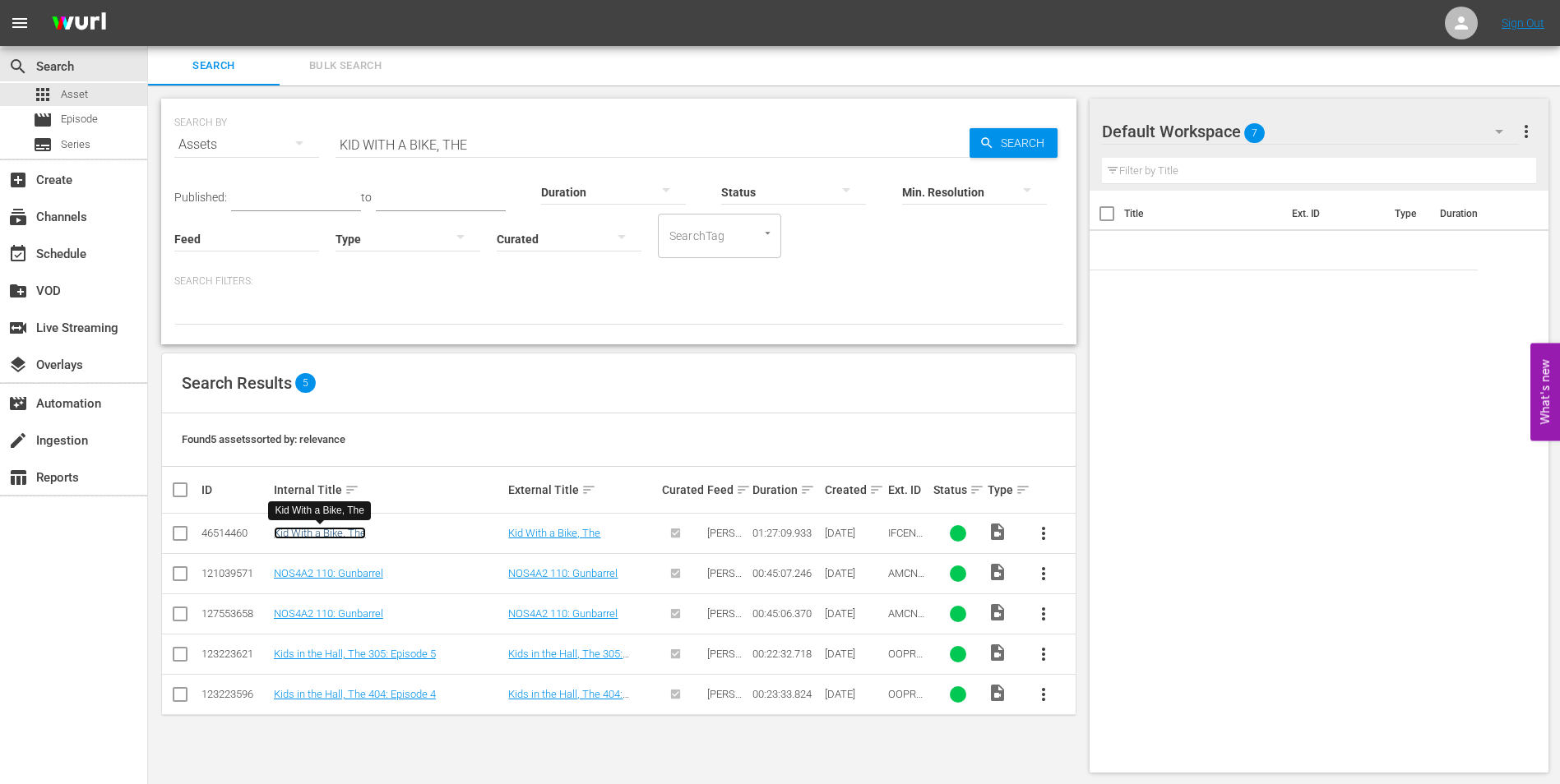
click at [324, 538] on link "Kid With a Bike, The" at bounding box center [320, 533] width 92 height 12
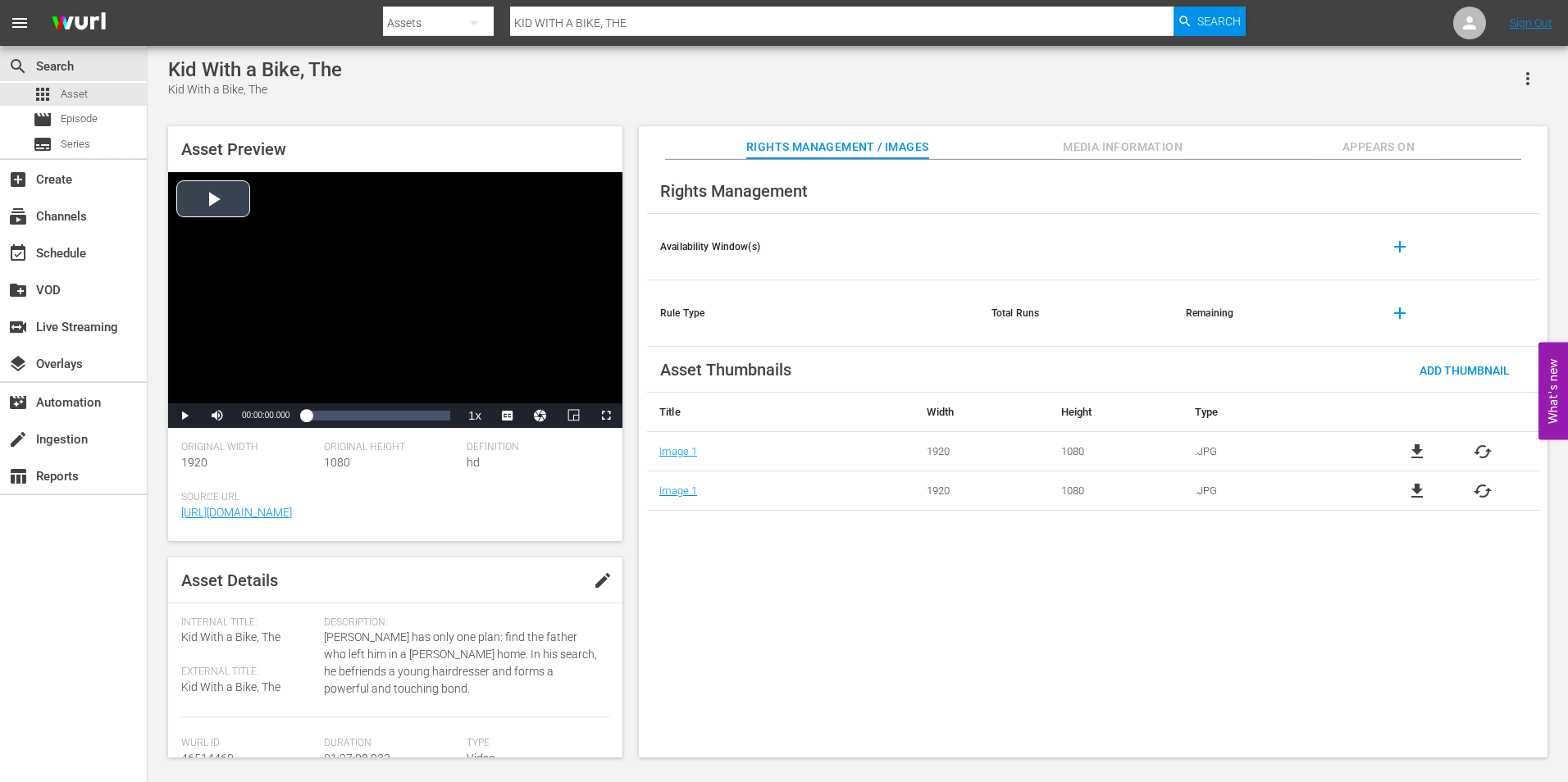
click at [198, 199] on div "Video Player" at bounding box center [395, 287] width 454 height 231
click at [306, 421] on div "00:00:03.277" at bounding box center [306, 416] width 0 height 16
click at [332, 418] on div "Loaded : 5.63% 00:15:21.181 00:04:29.034" at bounding box center [378, 416] width 144 height 16
click at [352, 421] on div "00:27:44.069" at bounding box center [352, 416] width 1 height 16
click at [366, 413] on div "Loaded : 32.84% 00:36:38.949 00:27:46.517" at bounding box center [378, 416] width 144 height 16
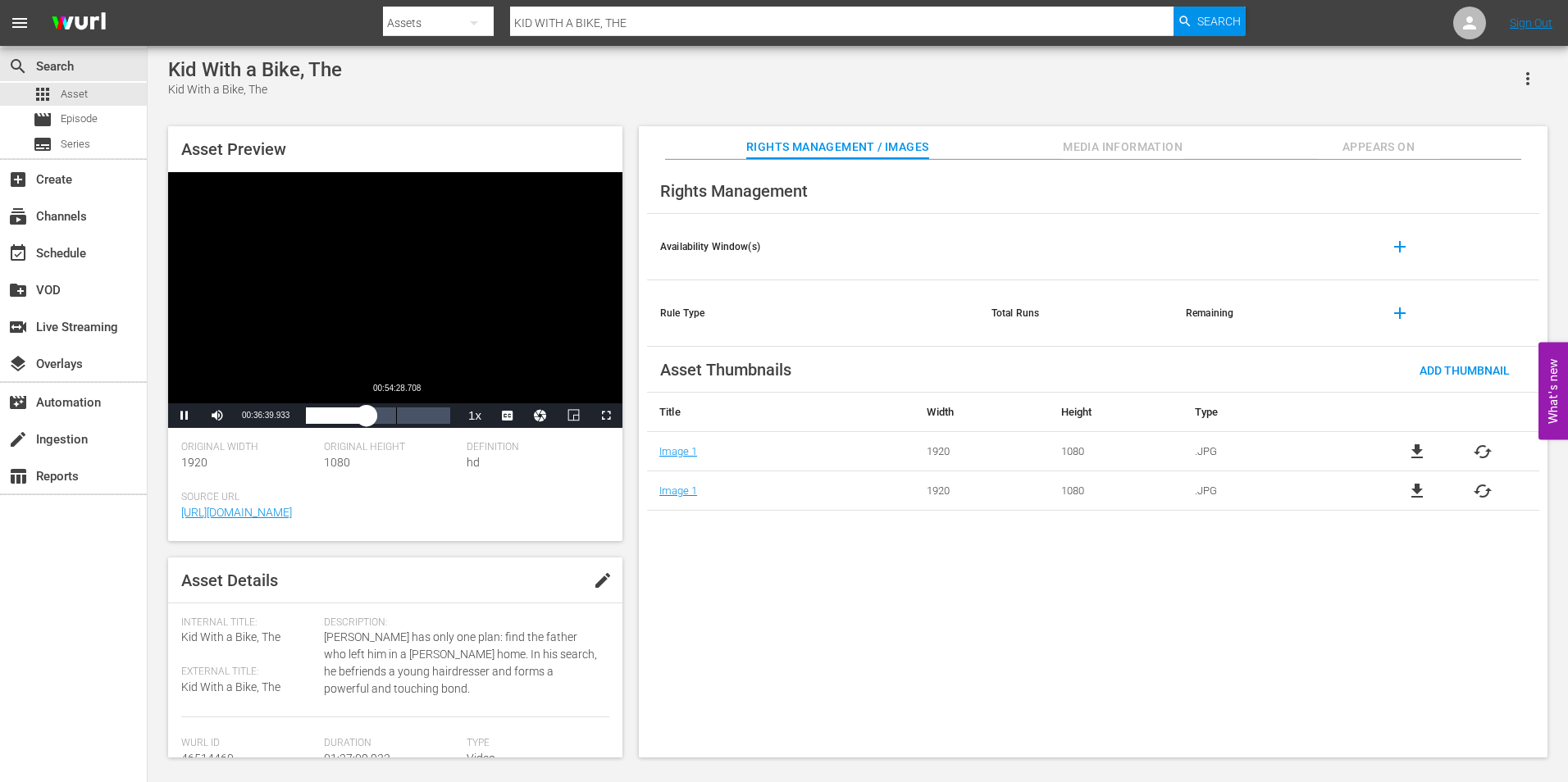
click at [396, 417] on div "Loaded : 42.60% 00:54:28.708 00:36:40.161" at bounding box center [378, 416] width 144 height 16
click at [375, 326] on div "Video Player" at bounding box center [395, 287] width 454 height 231
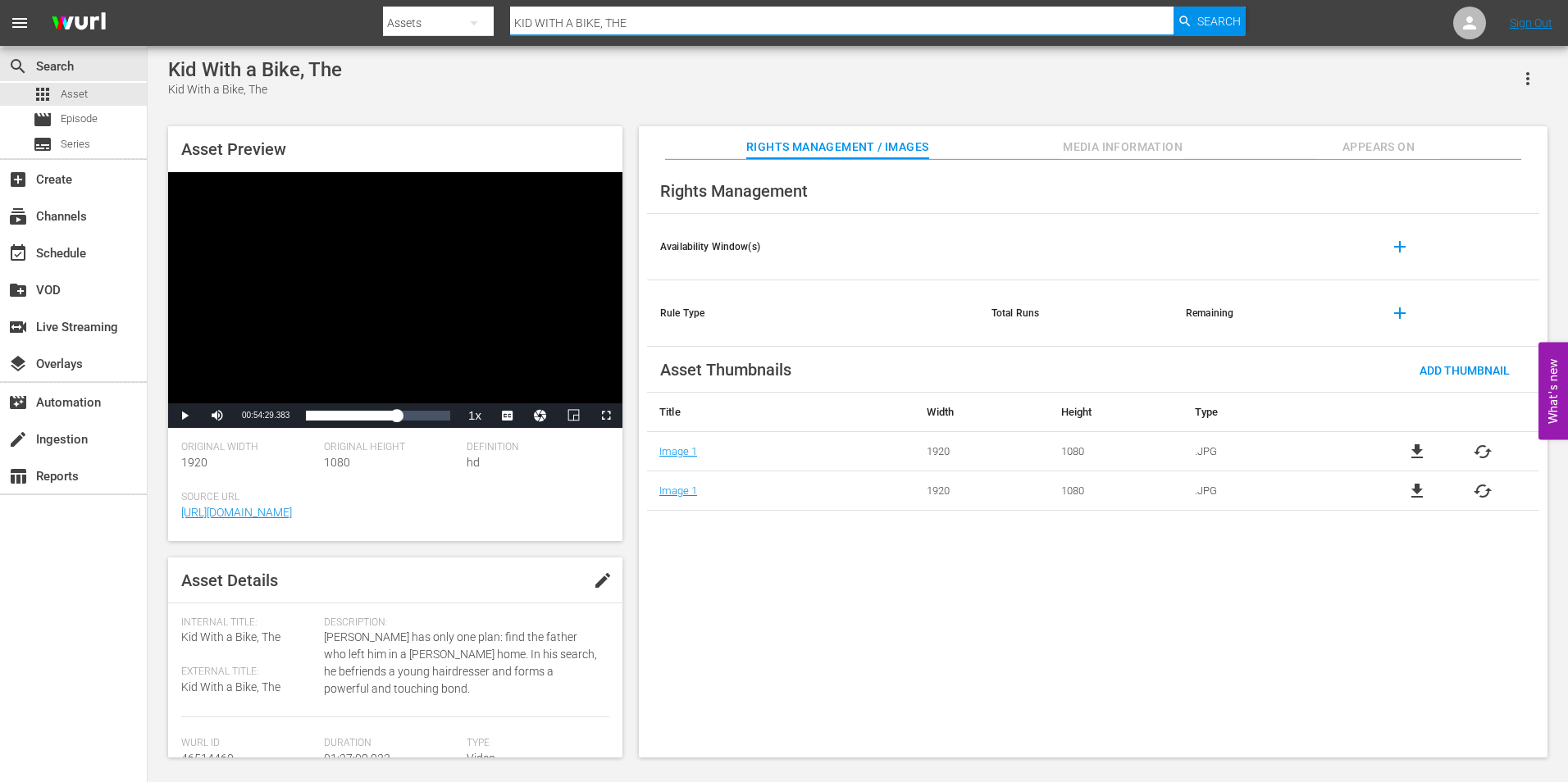
drag, startPoint x: 621, startPoint y: 27, endPoint x: 495, endPoint y: 33, distance: 126.1
click at [495, 33] on div "Search By Assets Search ID, Title, Description, Keywords, or Category KID WITH …" at bounding box center [814, 23] width 862 height 39
type input "E"
paste input "TAKE EVERY WAVE: THE LIFE OF [PERSON_NAME]"
type input "TAKE EVERY WAVE: THE LIFE OF [PERSON_NAME]"
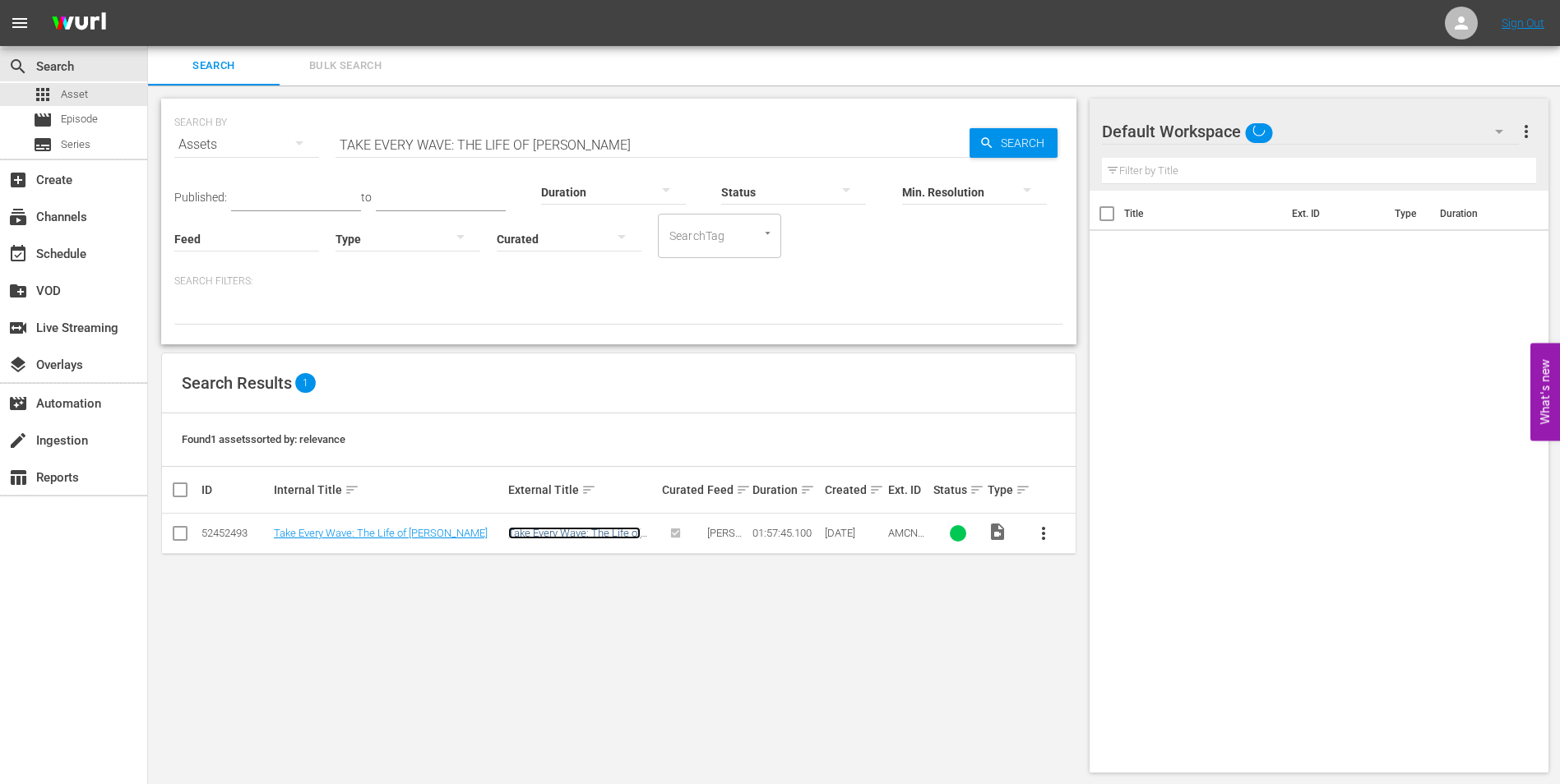
click at [587, 535] on link "Take Every Wave: The Life of [PERSON_NAME]" at bounding box center [574, 540] width 132 height 25
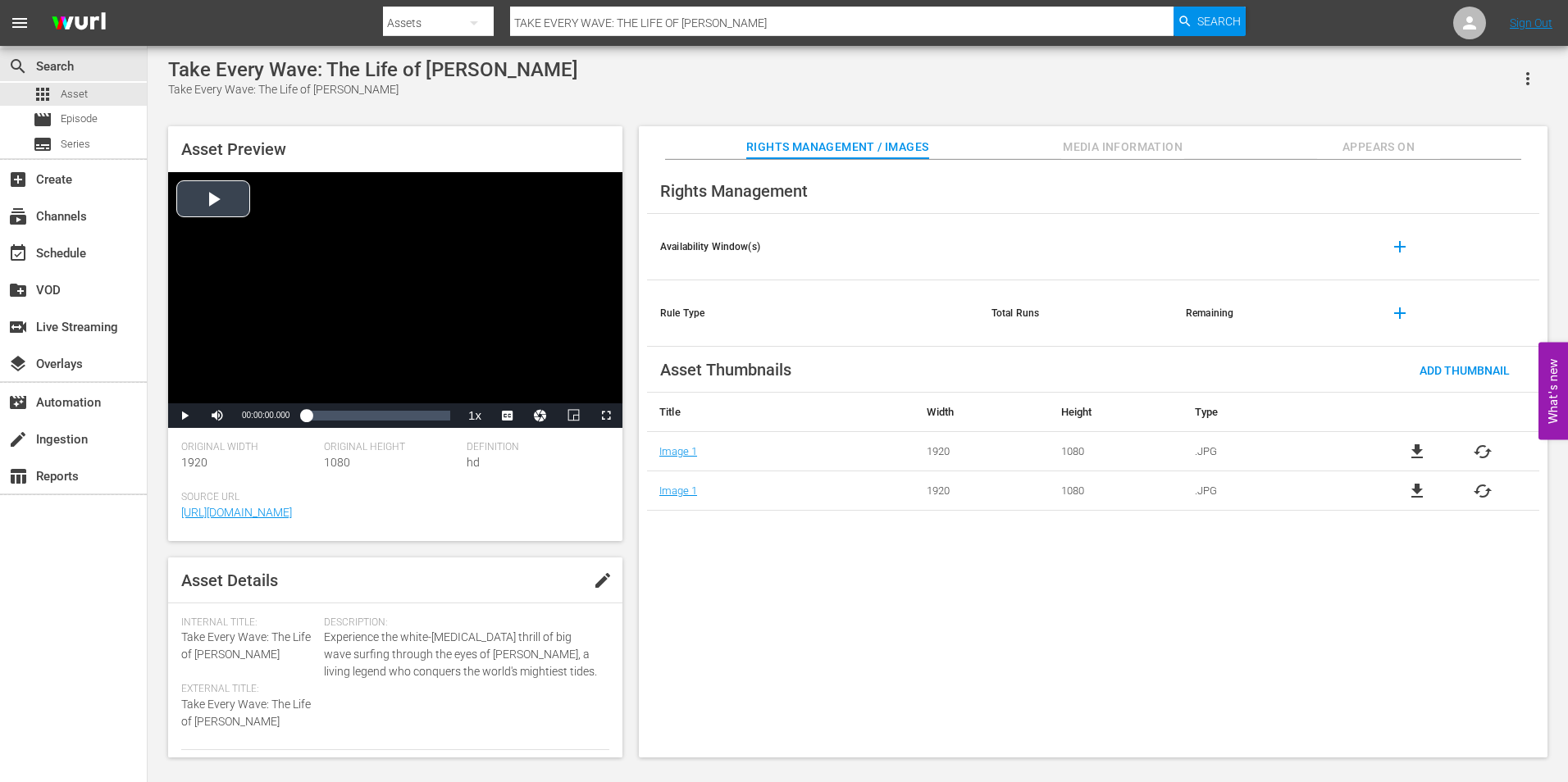
click at [219, 202] on div "Video Player" at bounding box center [395, 287] width 454 height 231
click at [316, 415] on div "00:00:02.486" at bounding box center [310, 416] width 10 height 16
click at [391, 265] on div "Video Player" at bounding box center [395, 287] width 454 height 231
click at [338, 418] on div "00:26:05.561" at bounding box center [338, 416] width 1 height 16
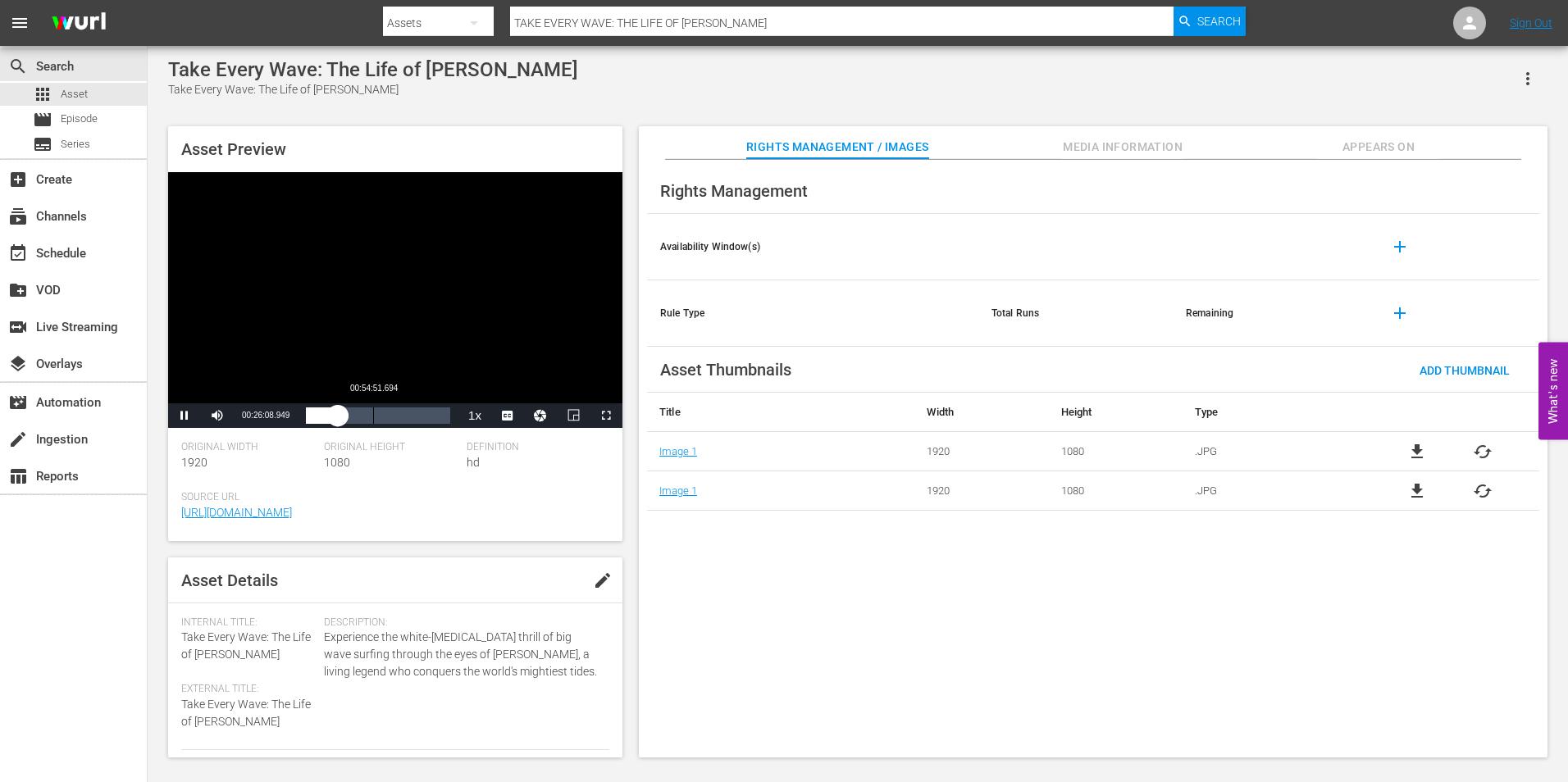
click at [373, 415] on div "00:54:51.694" at bounding box center [373, 416] width 1 height 16
click at [401, 416] on div "01:17:36.543" at bounding box center [401, 416] width 1 height 16
click at [431, 412] on div "Loaded : 66.90% 01:41:41.677 01:17:41.653" at bounding box center [378, 416] width 144 height 16
click at [495, 225] on div "Video Player" at bounding box center [395, 287] width 454 height 231
